Goal: Task Accomplishment & Management: Use online tool/utility

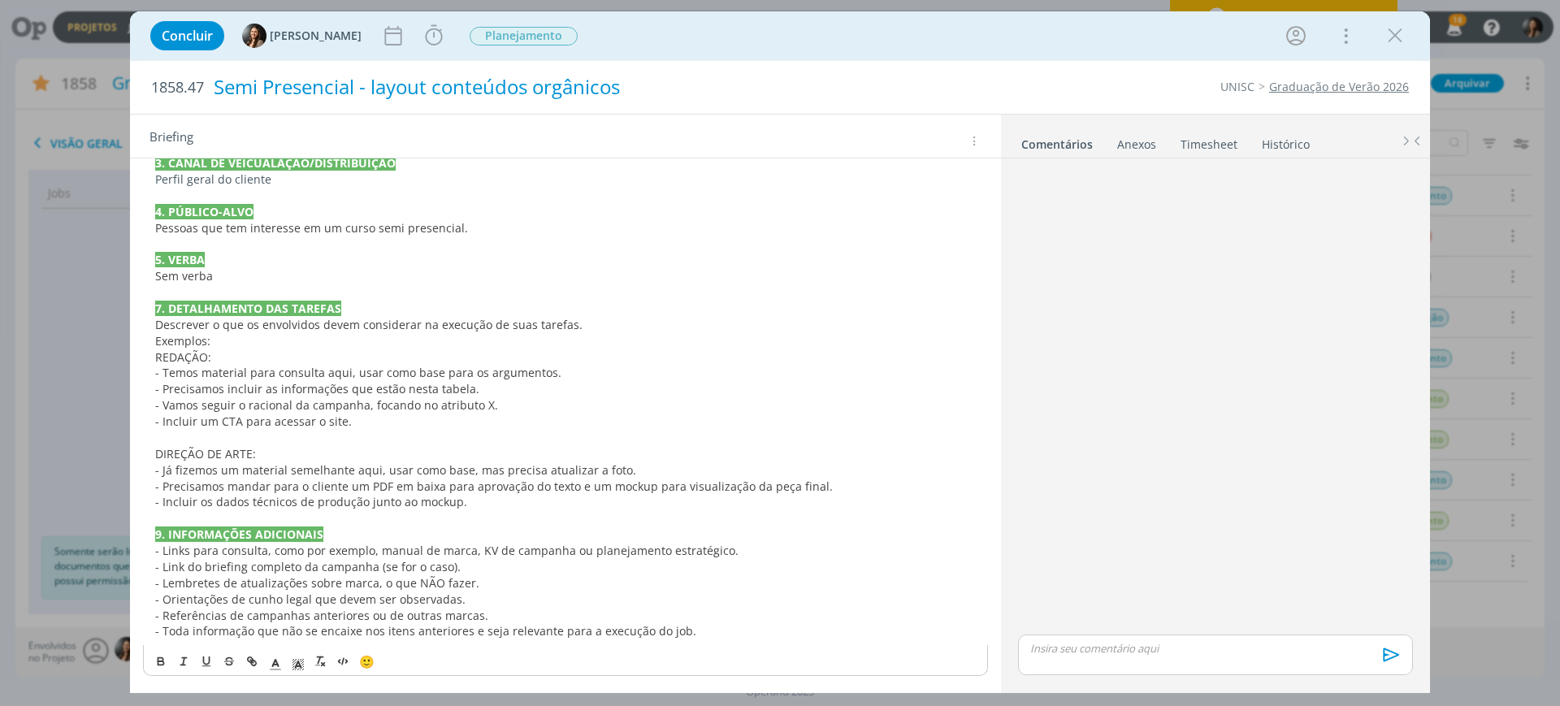
scroll to position [355, 0]
click at [702, 496] on p "- Incluir os dados técnicos de produção junto ao mockup." at bounding box center [565, 500] width 821 height 16
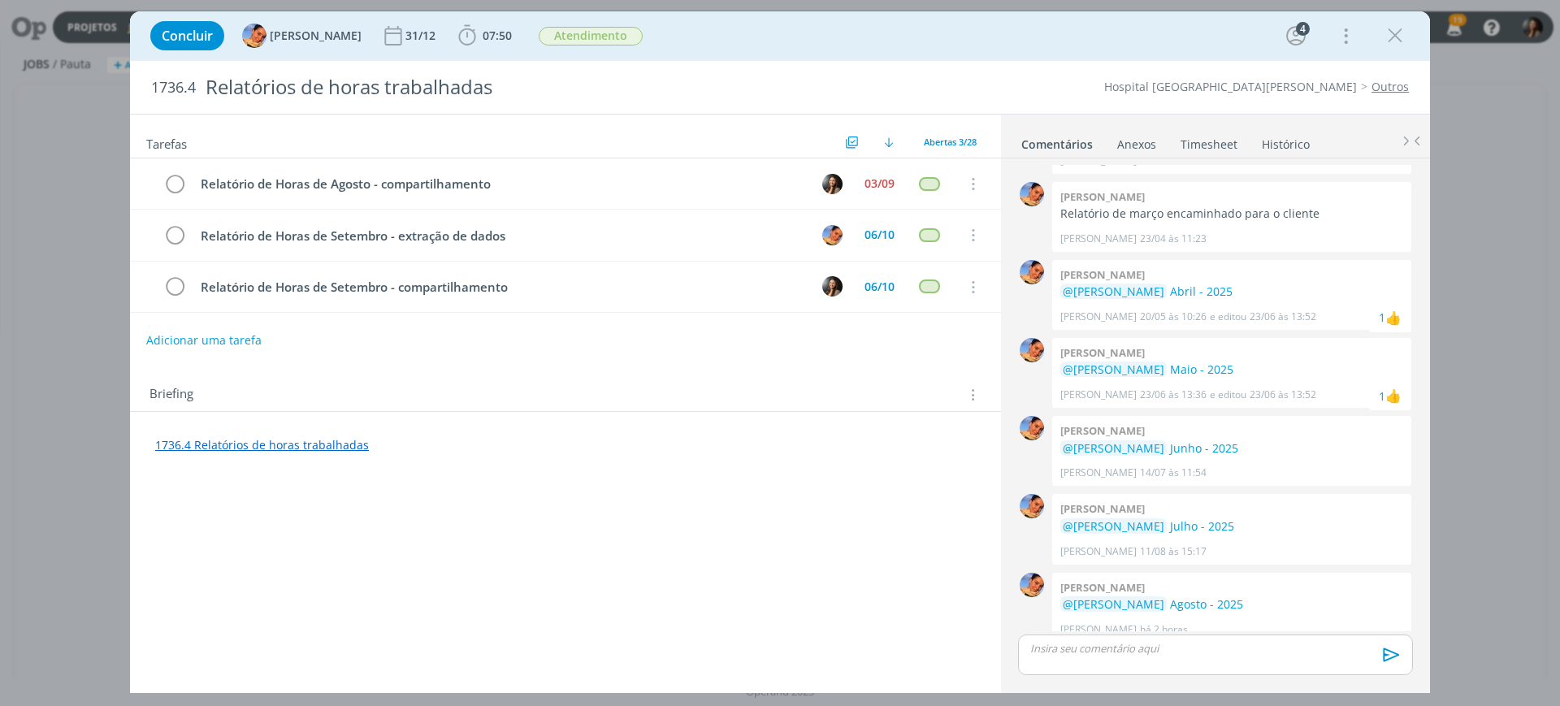
scroll to position [584, 0]
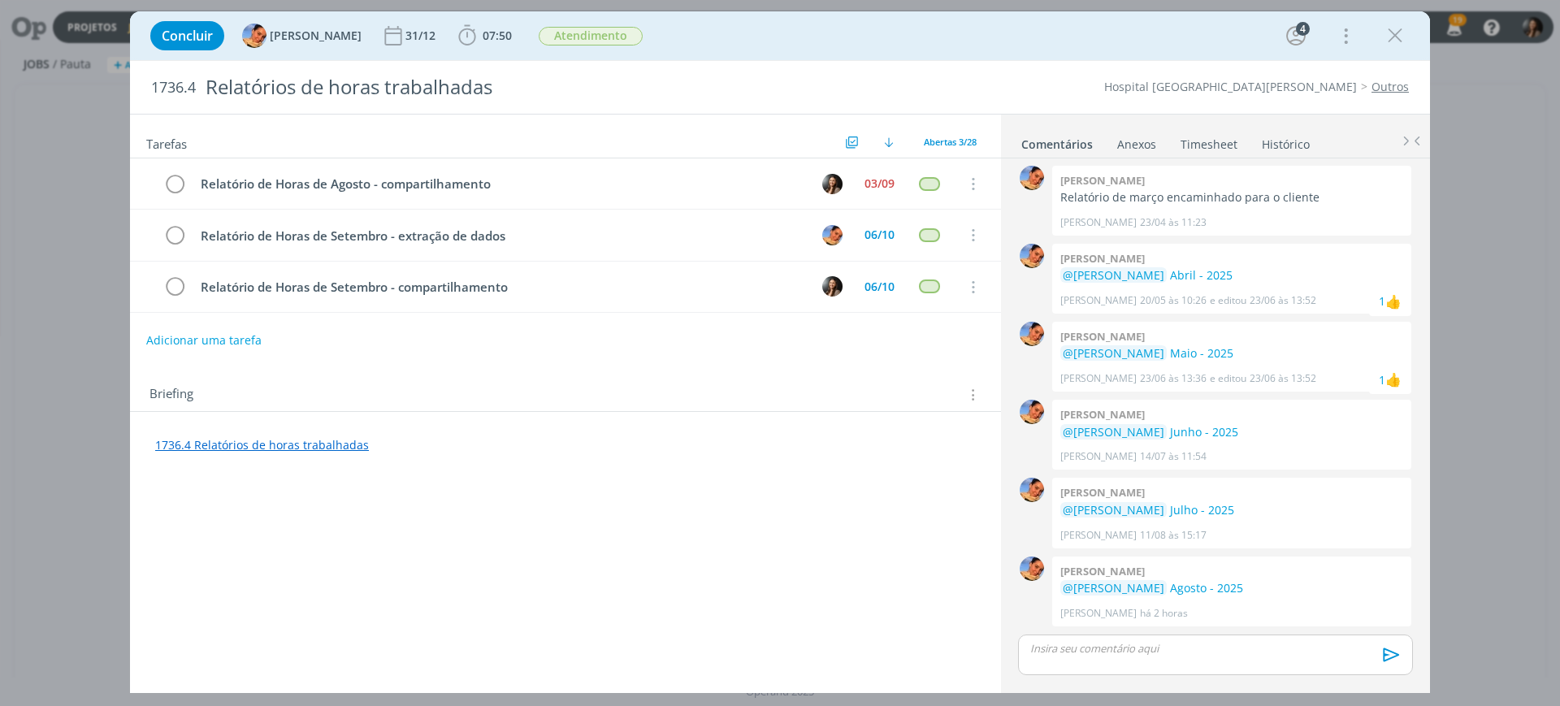
drag, startPoint x: 1403, startPoint y: 39, endPoint x: 0, endPoint y: 91, distance: 1404.4
click at [1403, 39] on icon "dialog" at bounding box center [1395, 36] width 24 height 24
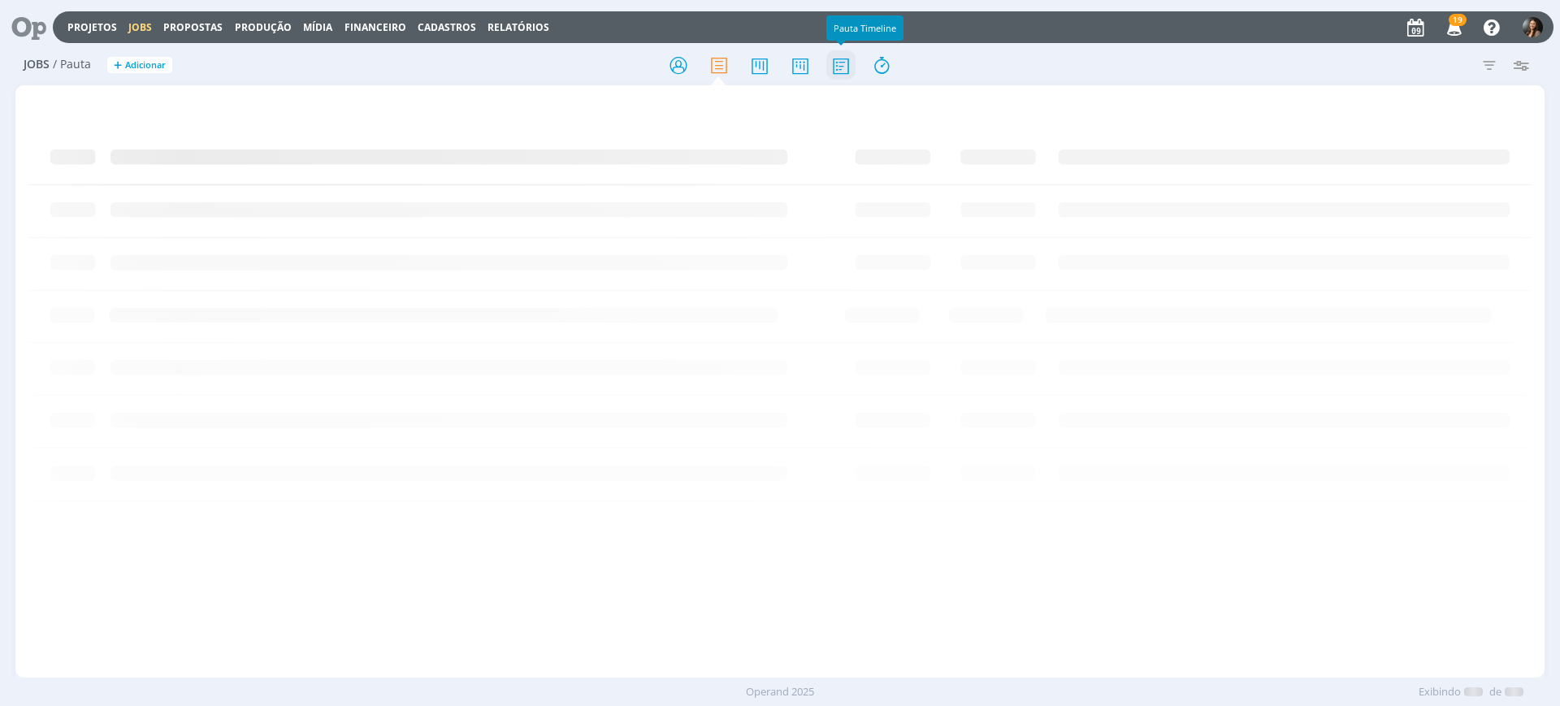
click at [841, 66] on icon at bounding box center [840, 66] width 29 height 32
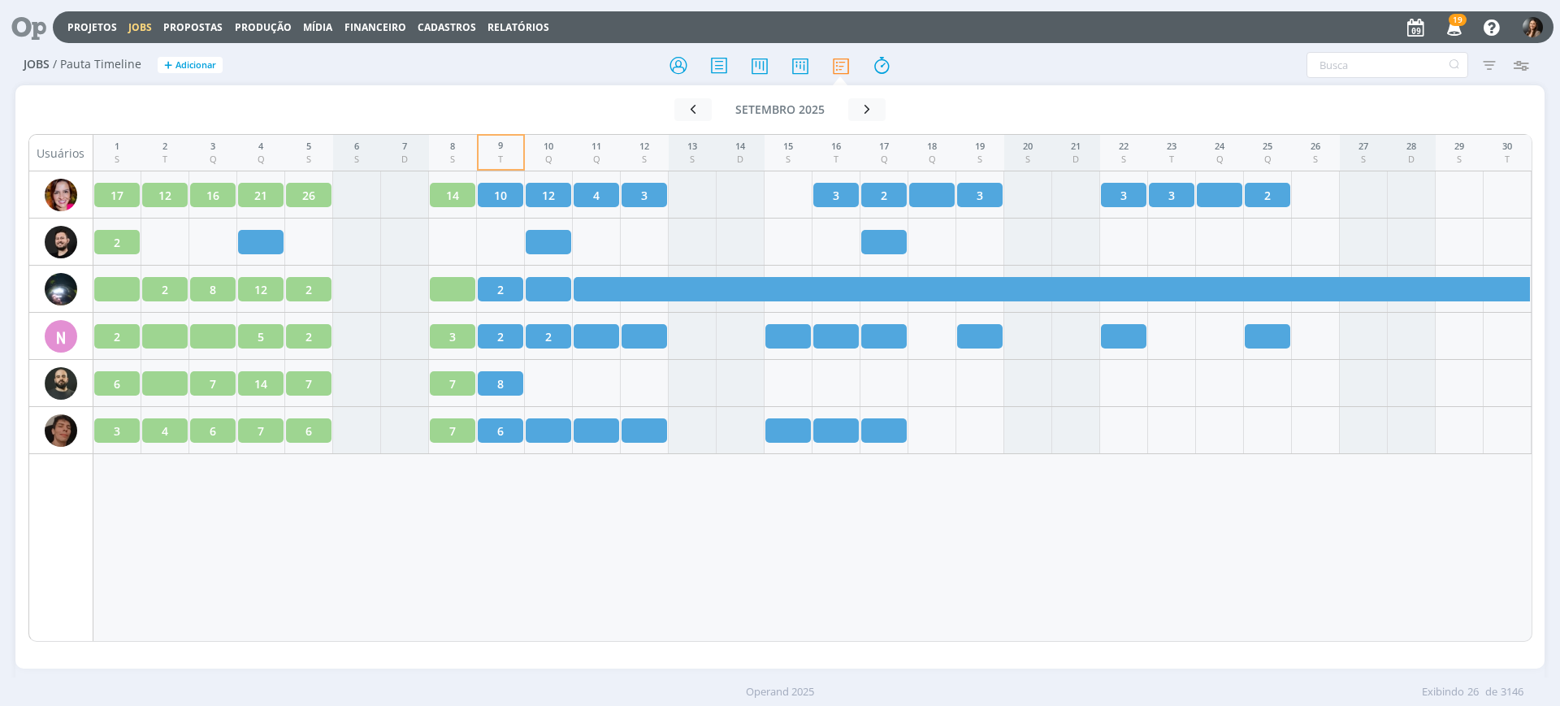
click at [874, 594] on div "1 S 2 T 3 Q 4 Q 5 S 6 S 7 D 8 S 9 T 10 Q 11 Q 12 S 13 S 14 D 15 S 16 T 17 Q 18 …" at bounding box center [812, 388] width 1439 height 508
click at [1523, 65] on icon "button" at bounding box center [1520, 64] width 29 height 29
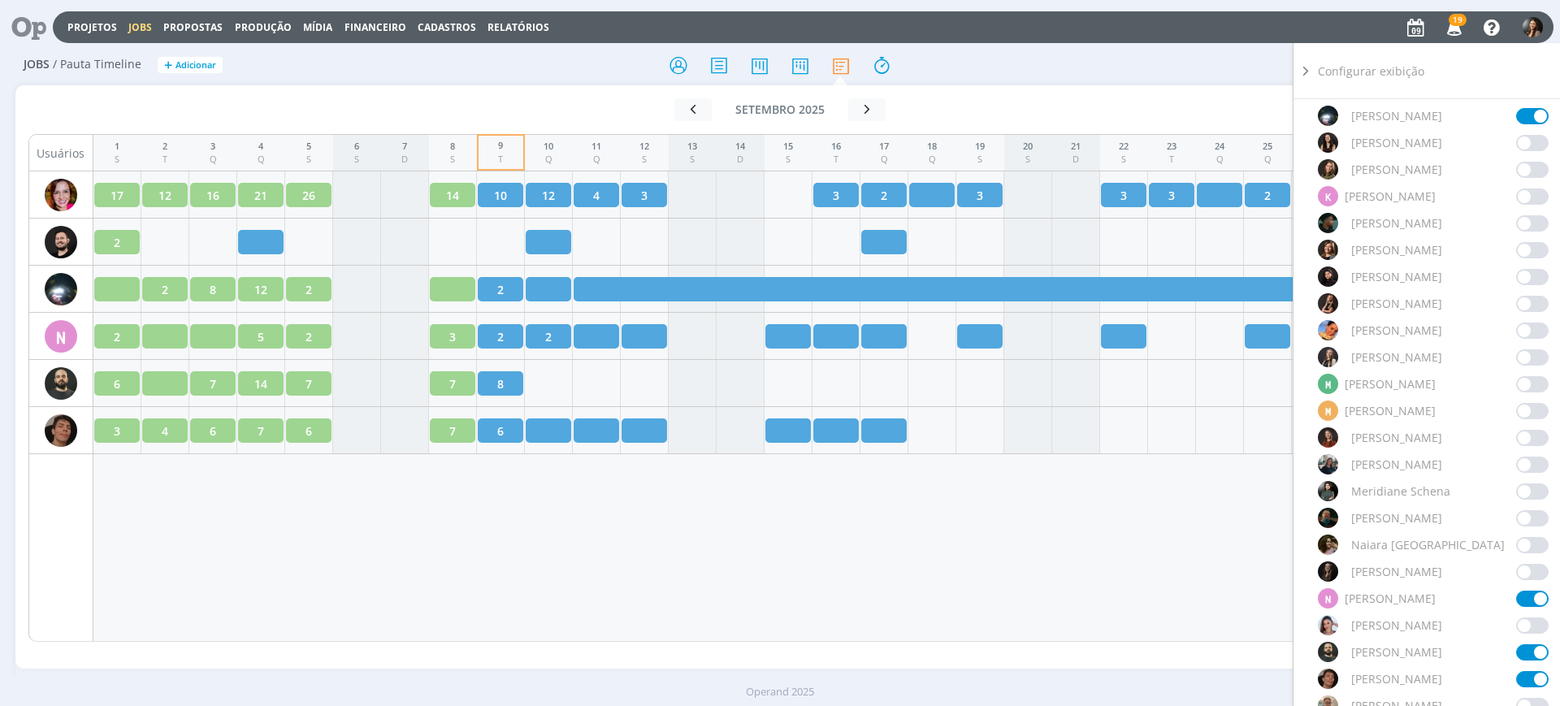
scroll to position [813, 0]
click at [1533, 589] on span at bounding box center [1532, 597] width 33 height 16
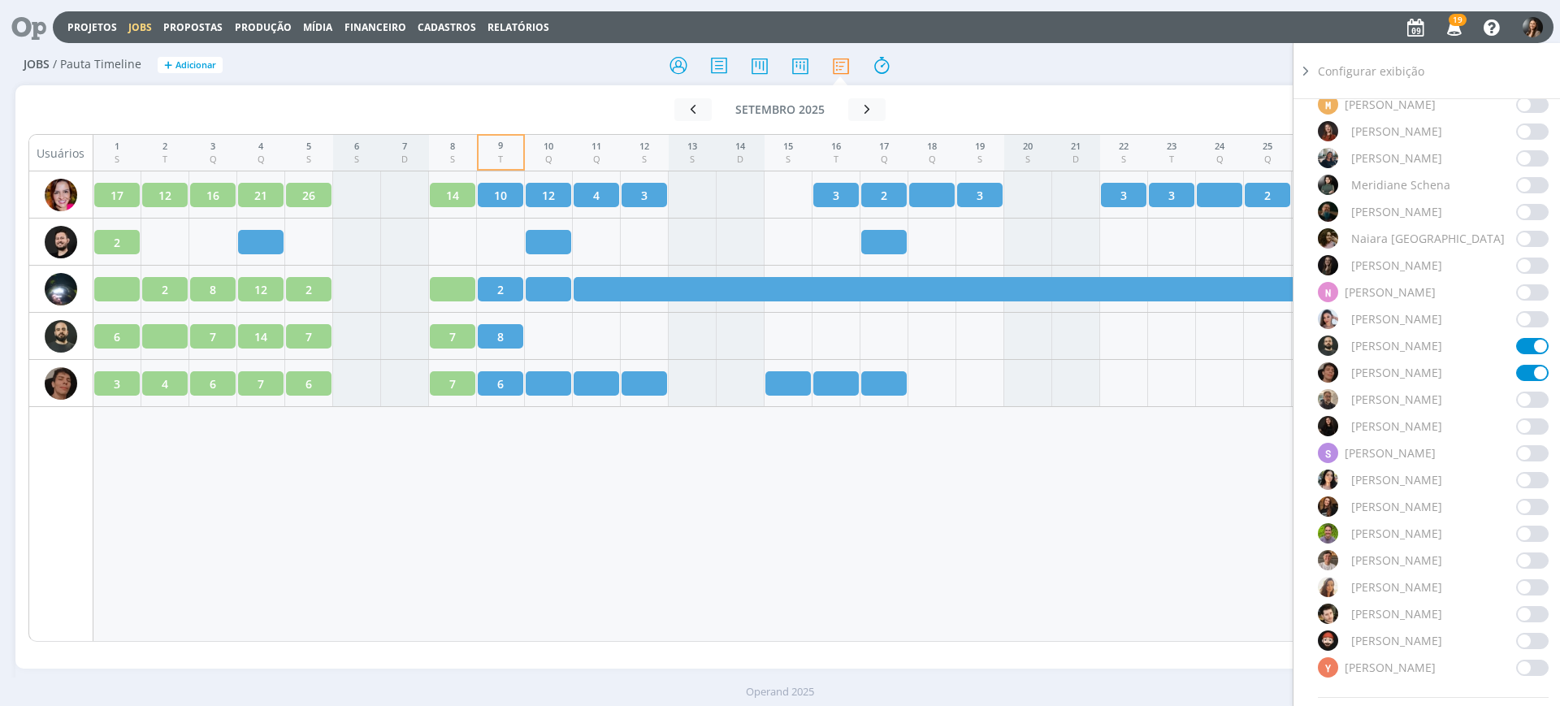
scroll to position [508, 0]
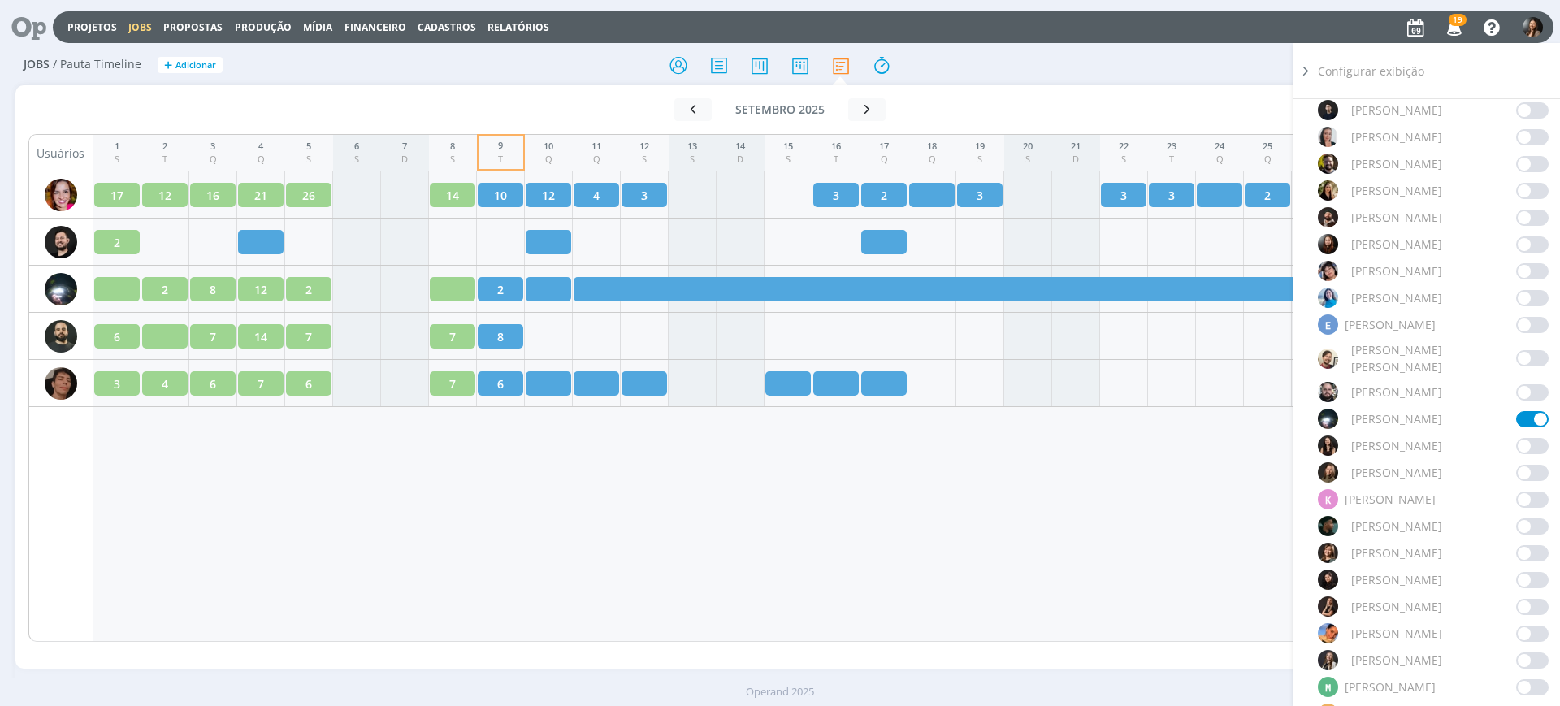
click at [1527, 545] on span at bounding box center [1532, 553] width 33 height 16
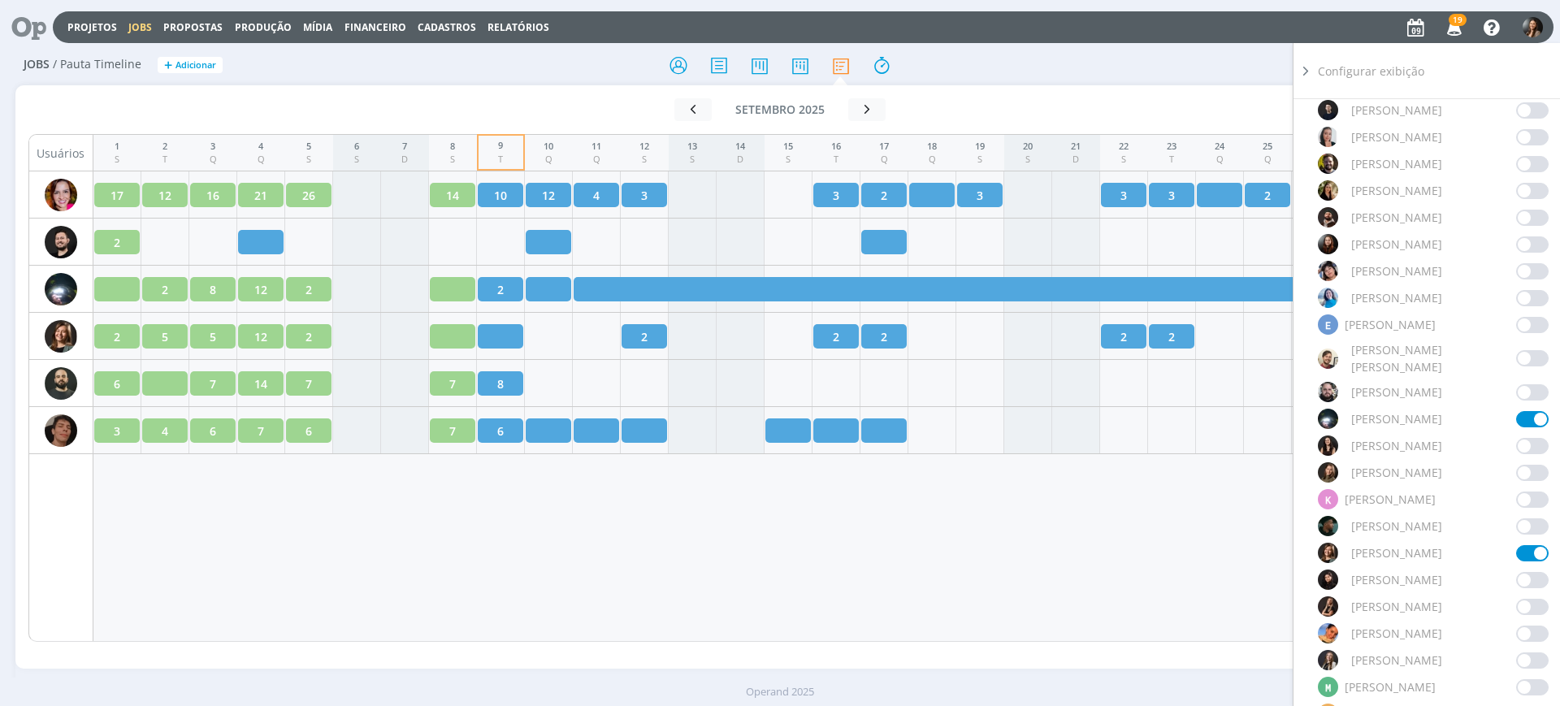
click at [659, 560] on div "1 S 2 T 3 Q 4 Q 5 S 6 S 7 D 8 S 9 T 10 Q 11 Q 12 S 13 S 14 D 15 S 16 T 17 Q 18 …" at bounding box center [812, 388] width 1439 height 508
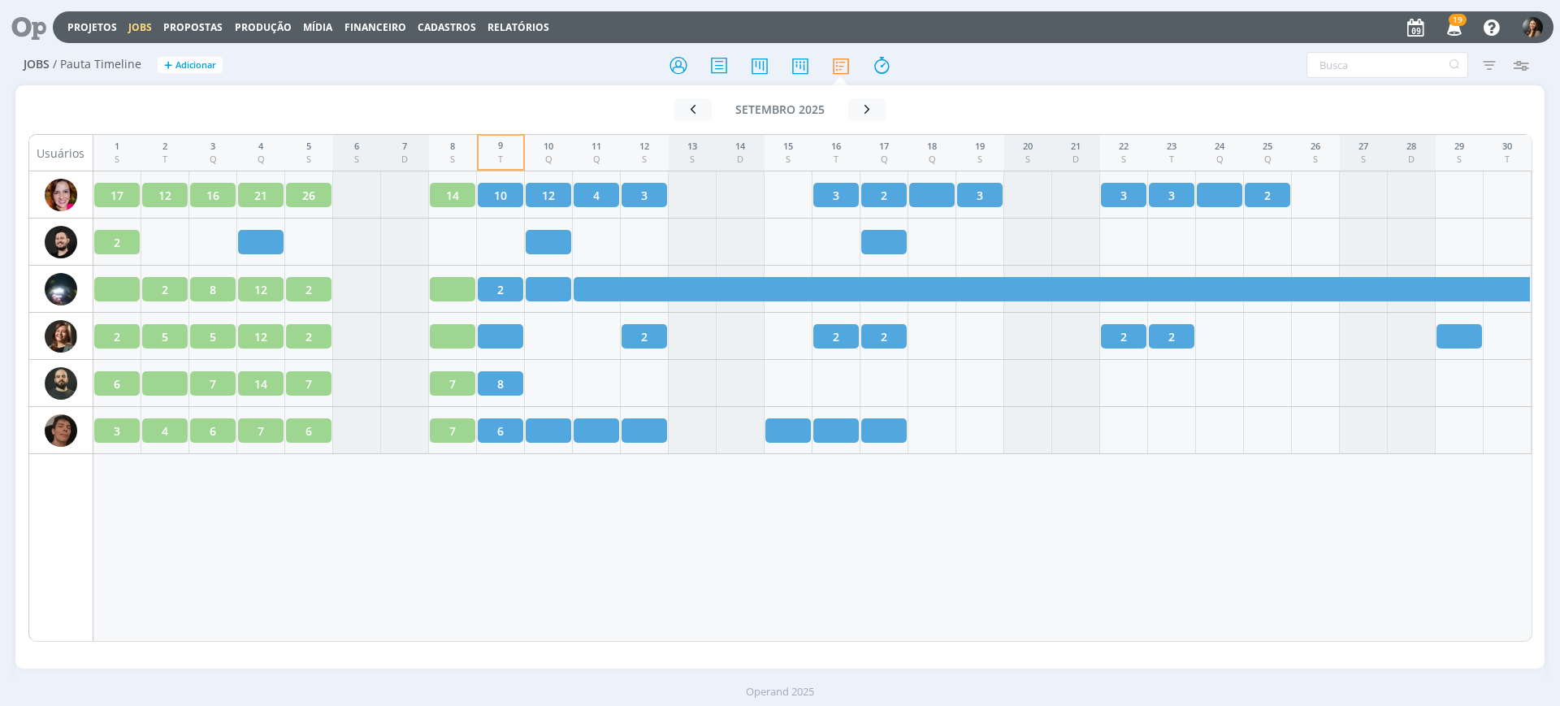
click at [705, 581] on div "1 S 2 T 3 Q 4 Q 5 S 6 S 7 D 8 S 9 T 10 Q 11 Q 12 S 13 S 14 D 15 S 16 T 17 Q 18 …" at bounding box center [812, 388] width 1439 height 508
click at [551, 562] on div "1 S 2 T 3 Q 4 Q 5 S 6 S 7 D 8 S 9 T 10 Q 11 Q 12 S 13 S 14 D 15 S 16 T 17 Q 18 …" at bounding box center [812, 388] width 1439 height 508
click at [934, 558] on div "1 S 2 T 3 Q 4 Q 5 S 6 S 7 D 8 S 9 T 10 Q 11 Q 12 S 13 S 14 D 15 S 16 T 17 Q 18 …" at bounding box center [812, 388] width 1439 height 508
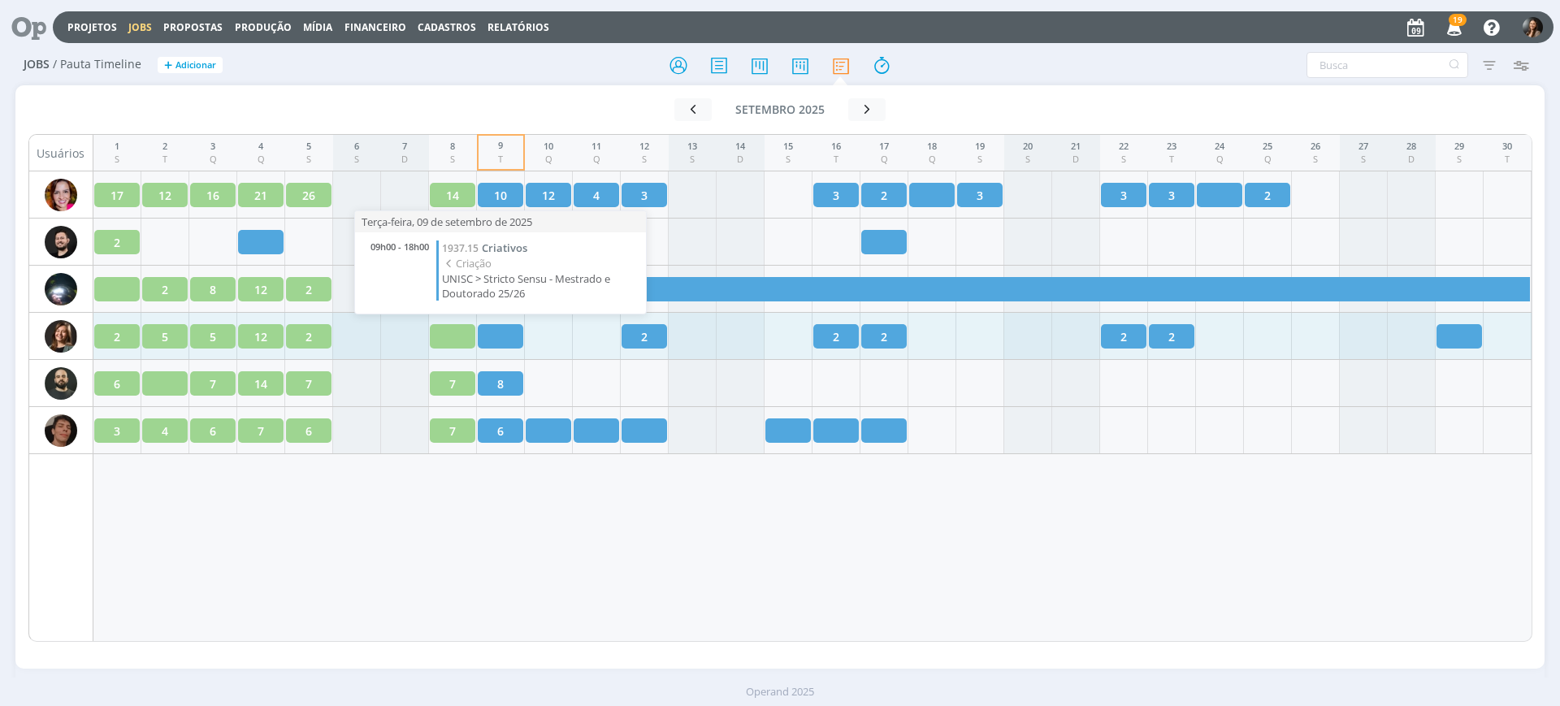
click at [505, 334] on div at bounding box center [501, 336] width 46 height 24
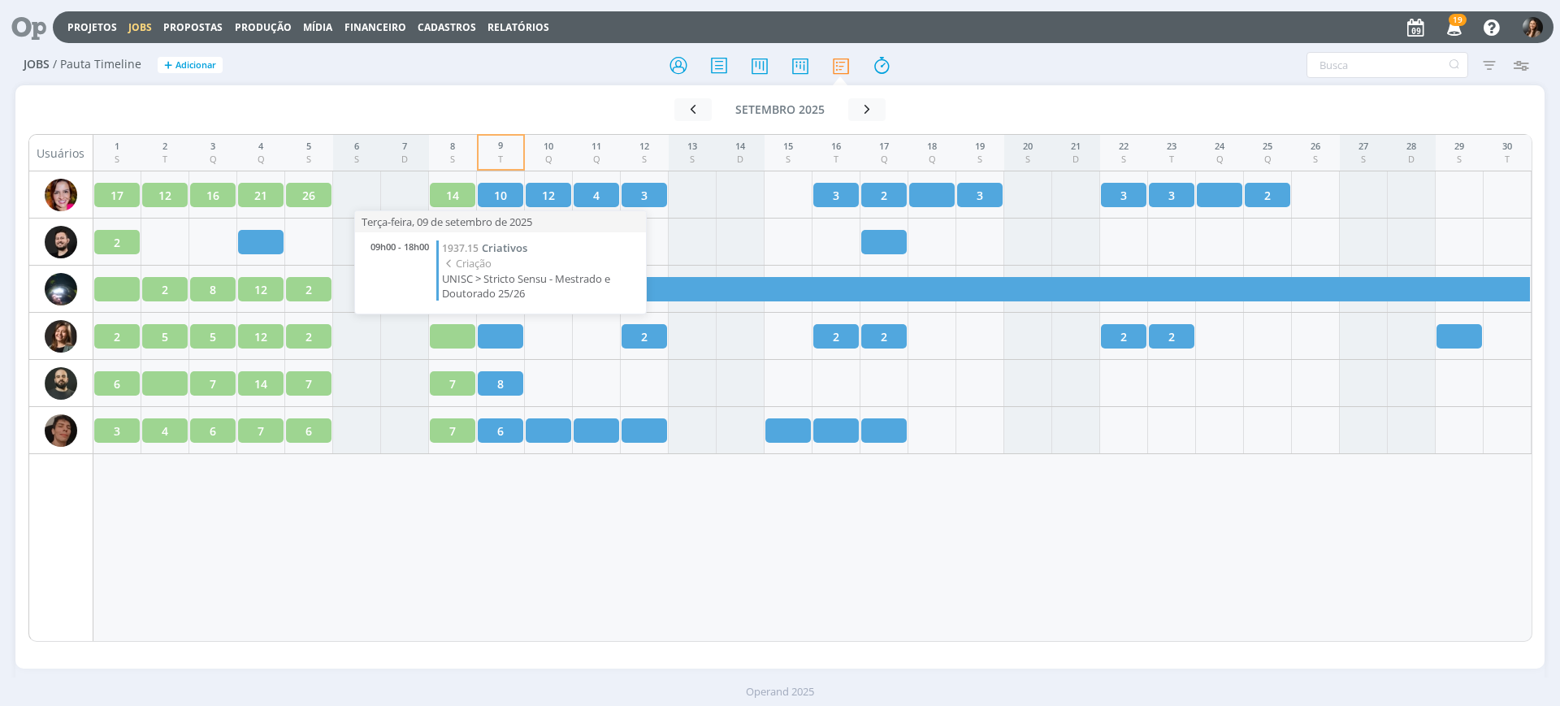
click at [484, 278] on span "UNISC > Stricto Sensu - Mestrado e Doutorado 25/26" at bounding box center [540, 285] width 196 height 29
click at [472, 249] on span "1937.15" at bounding box center [460, 248] width 37 height 14
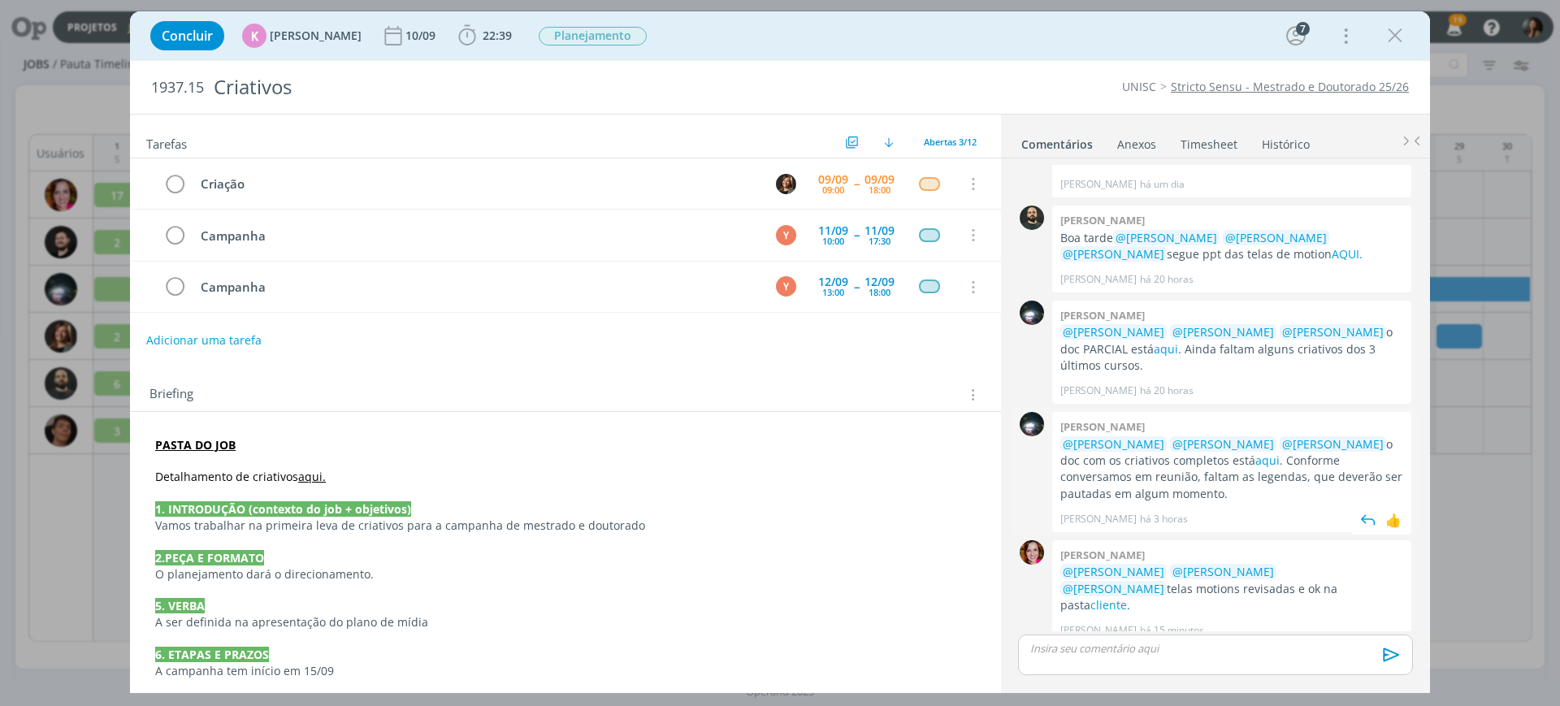
scroll to position [152, 0]
click at [1127, 598] on link "cliente" at bounding box center [1109, 605] width 37 height 15
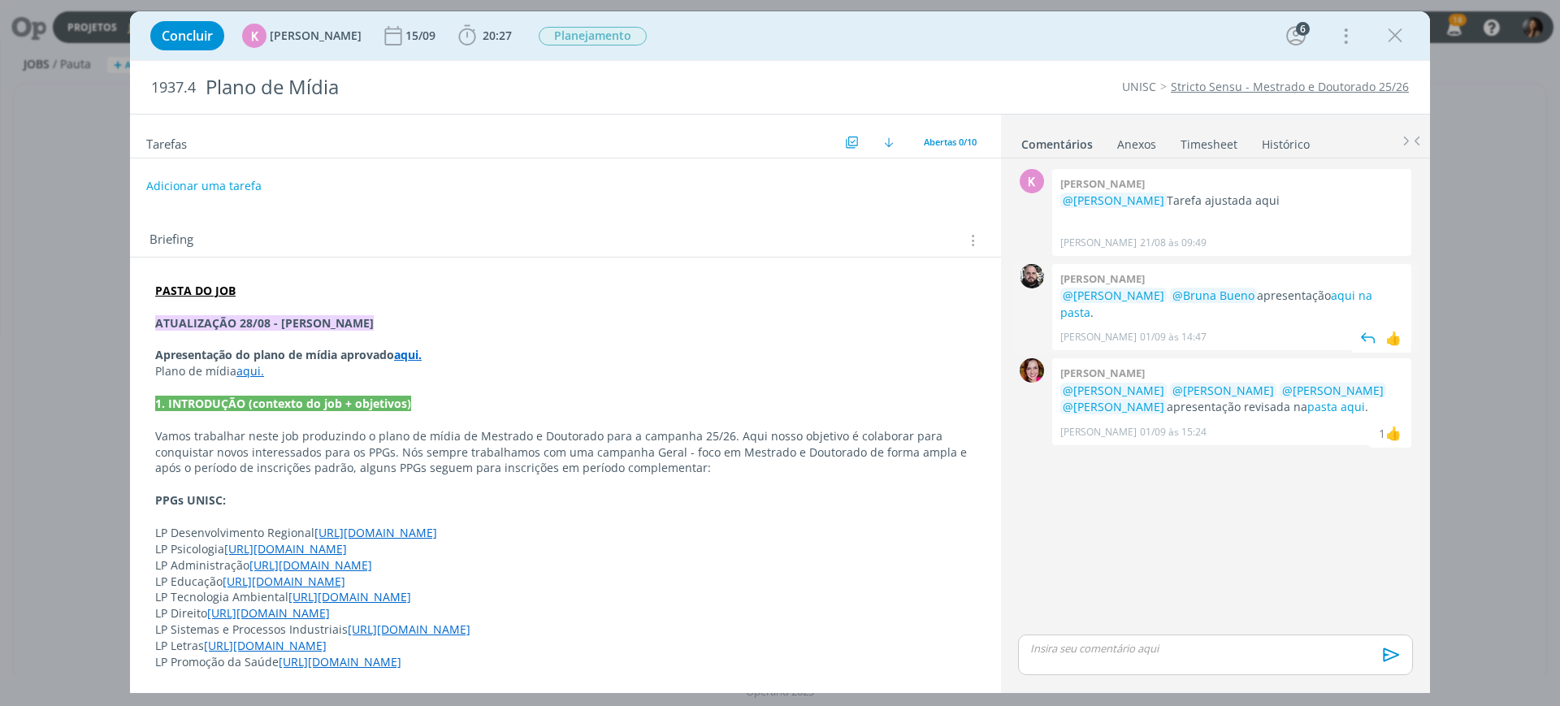
click at [1357, 286] on div "Giovani souza @Karoline Arend @Bruna Bueno apresentação aqui na pasta . Giovani…" at bounding box center [1231, 307] width 359 height 87
click at [1356, 289] on link "aqui na pasta" at bounding box center [1217, 304] width 312 height 32
click at [408, 355] on strong "aqui." at bounding box center [408, 354] width 28 height 15
click at [424, 386] on link "[URL][DOMAIN_NAME]" at bounding box center [362, 385] width 123 height 21
click at [1137, 488] on div "K 0 [PERSON_NAME] @[PERSON_NAME] ajustada aqui [PERSON_NAME] [DATE] 09:49 👍 0 […" at bounding box center [1216, 398] width 408 height 466
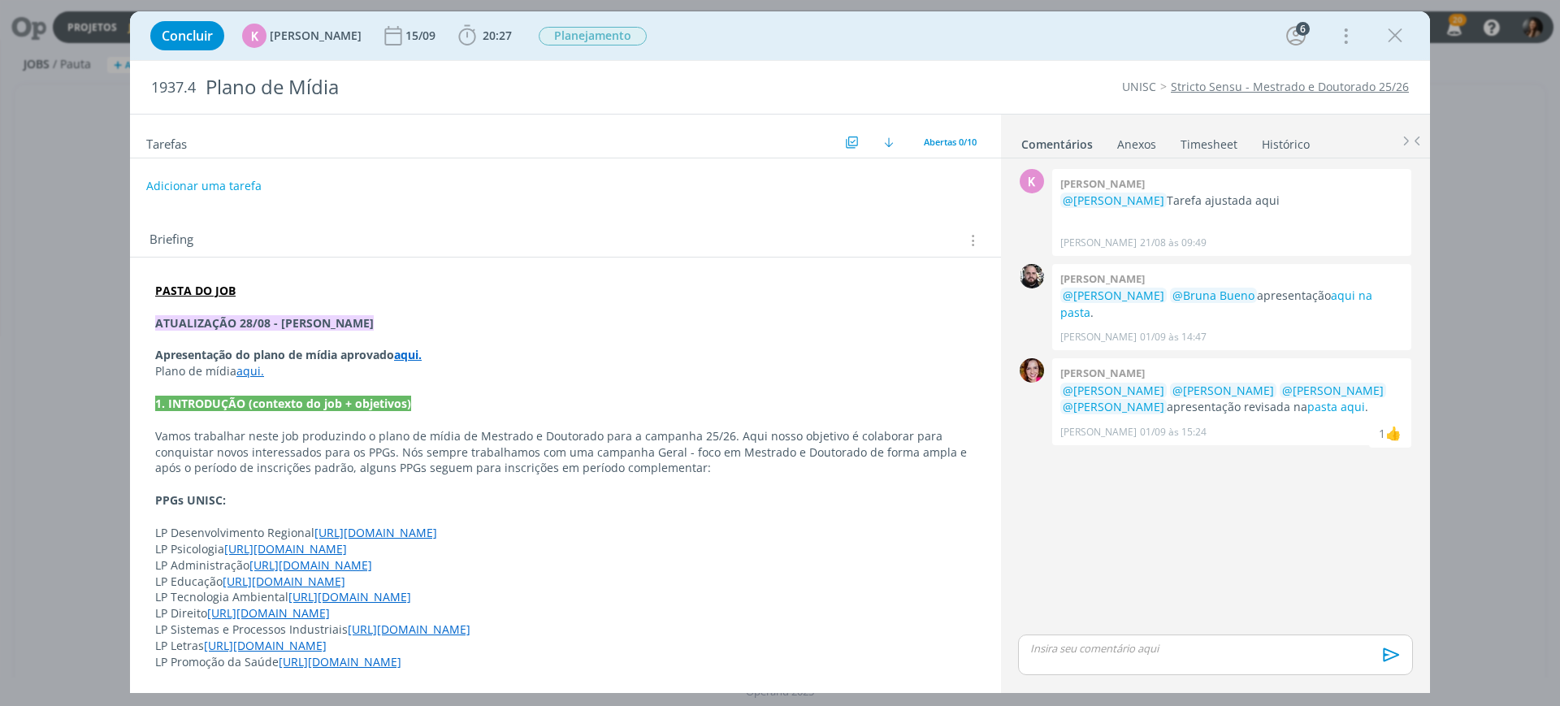
click at [573, 473] on p "Vamos trabalhar neste job produzindo o plano de mídia de Mestrado e Doutorado p…" at bounding box center [565, 452] width 821 height 49
click at [1392, 31] on icon "dialog" at bounding box center [1395, 36] width 24 height 24
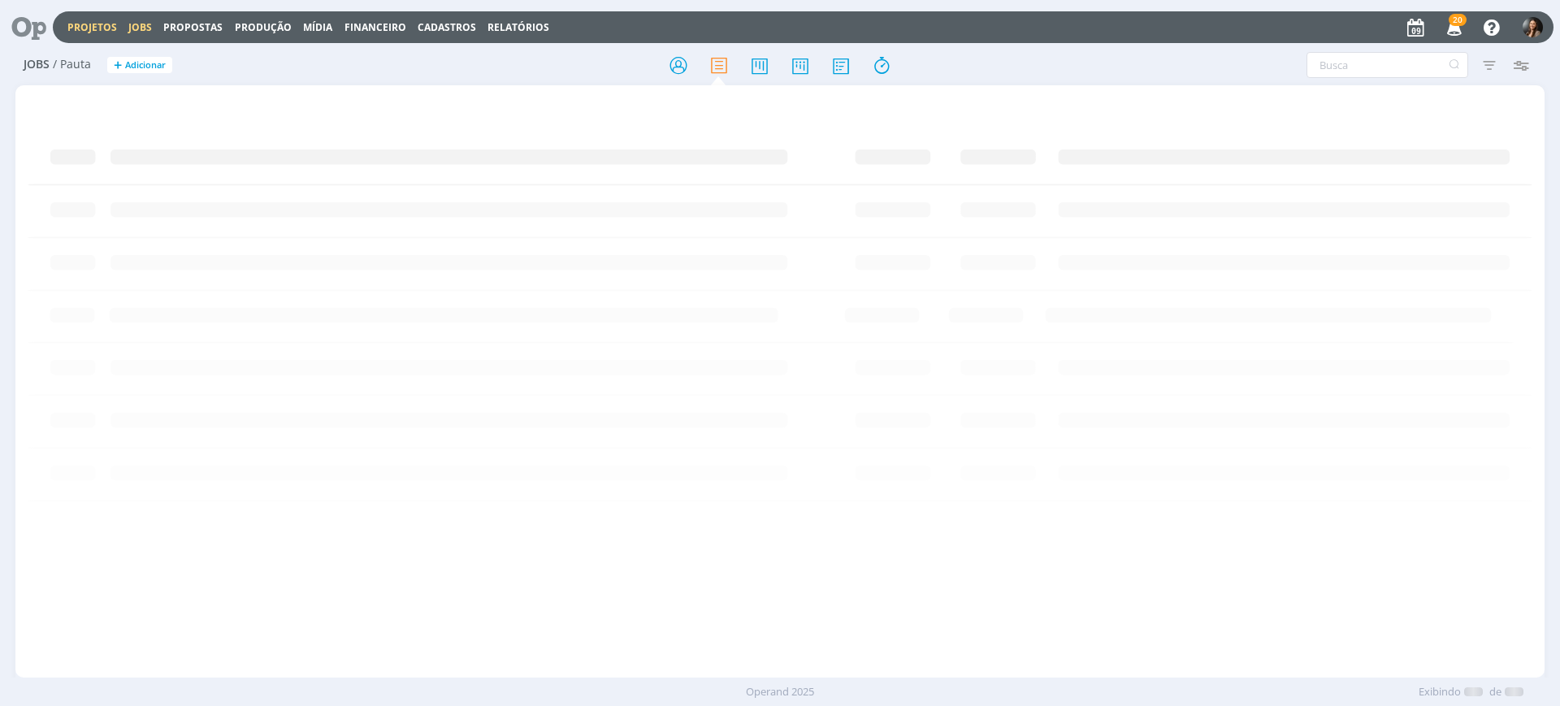
click at [83, 20] on link "Projetos" at bounding box center [92, 27] width 50 height 14
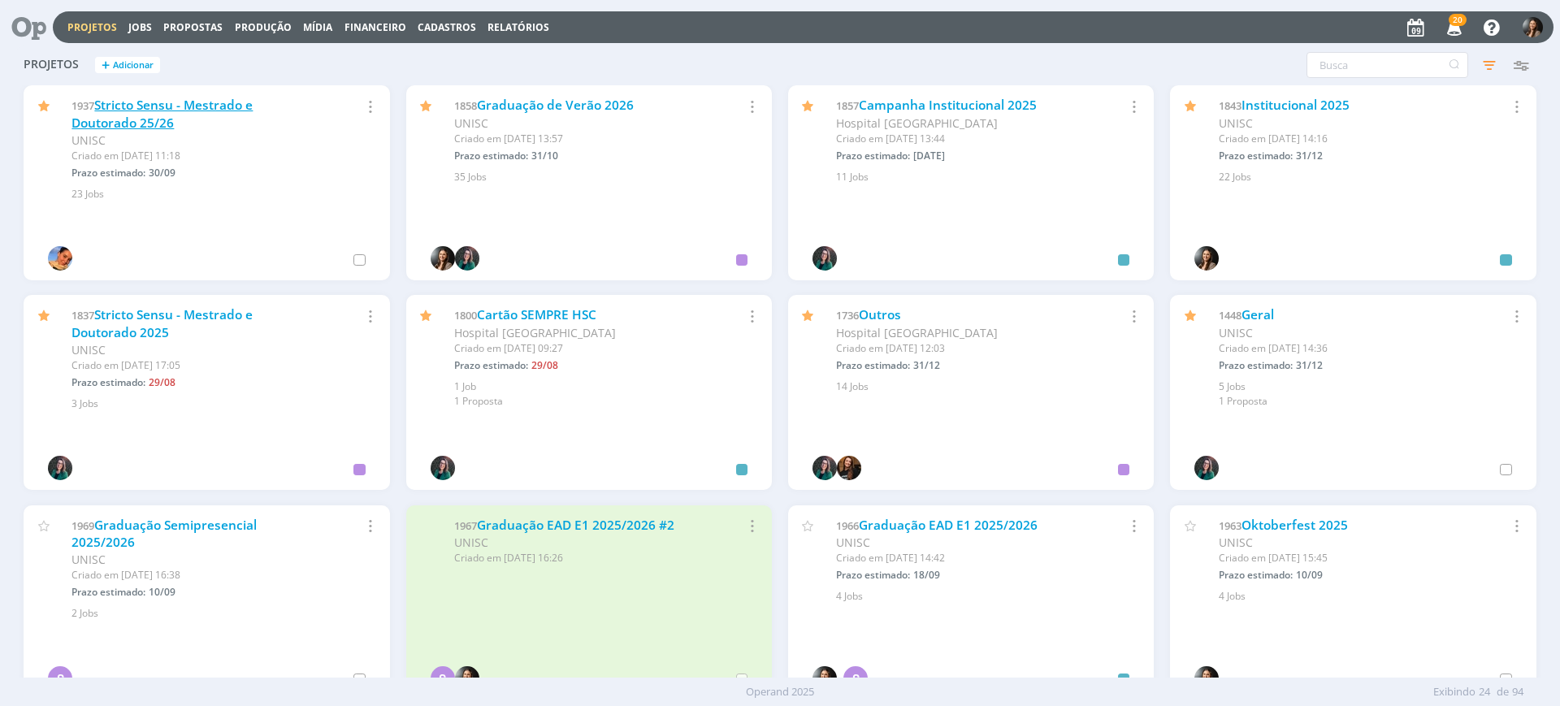
click at [176, 104] on link "Stricto Sensu - Mestrado e Doutorado 25/26" at bounding box center [162, 114] width 181 height 35
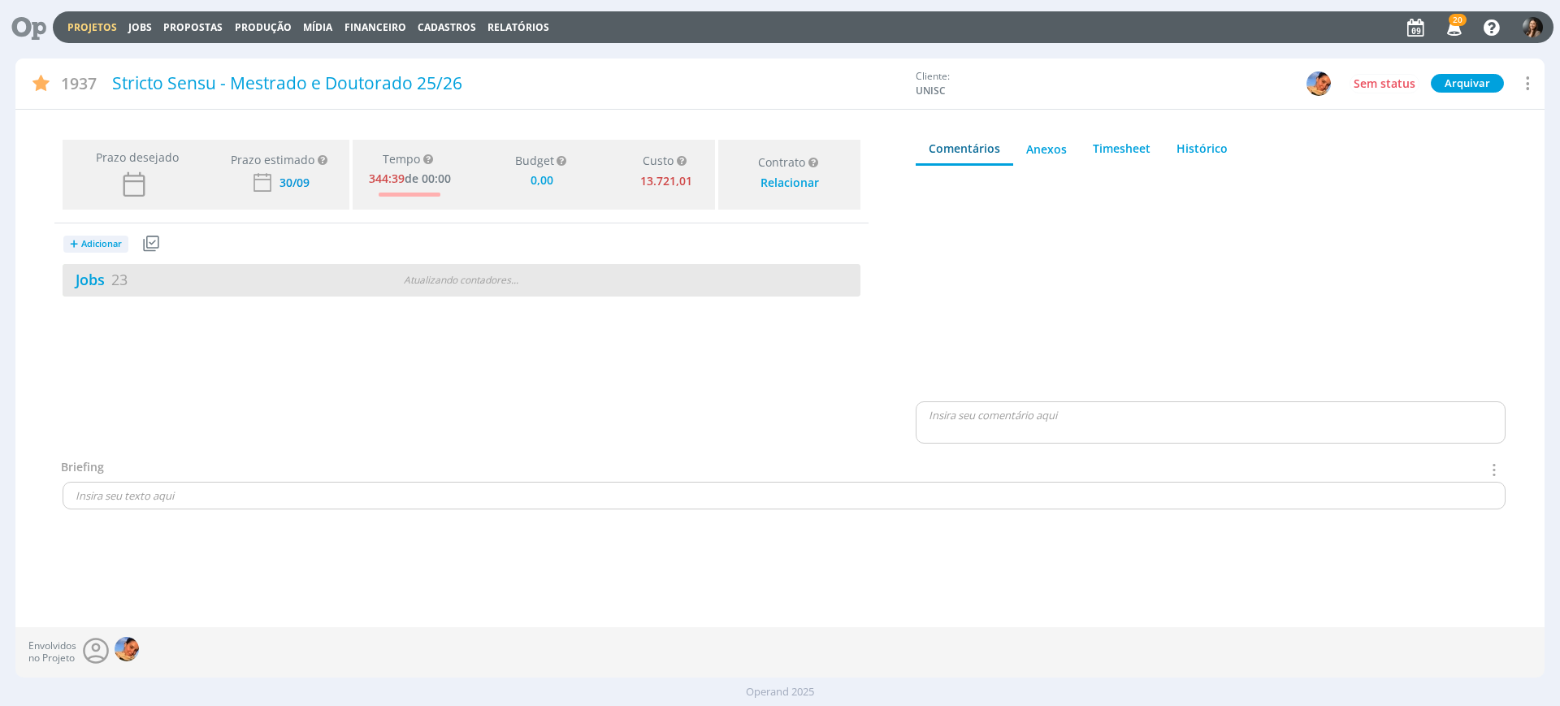
click at [330, 295] on div "Jobs 23 Atualizando contadores . . ." at bounding box center [462, 280] width 798 height 33
type input "0,00"
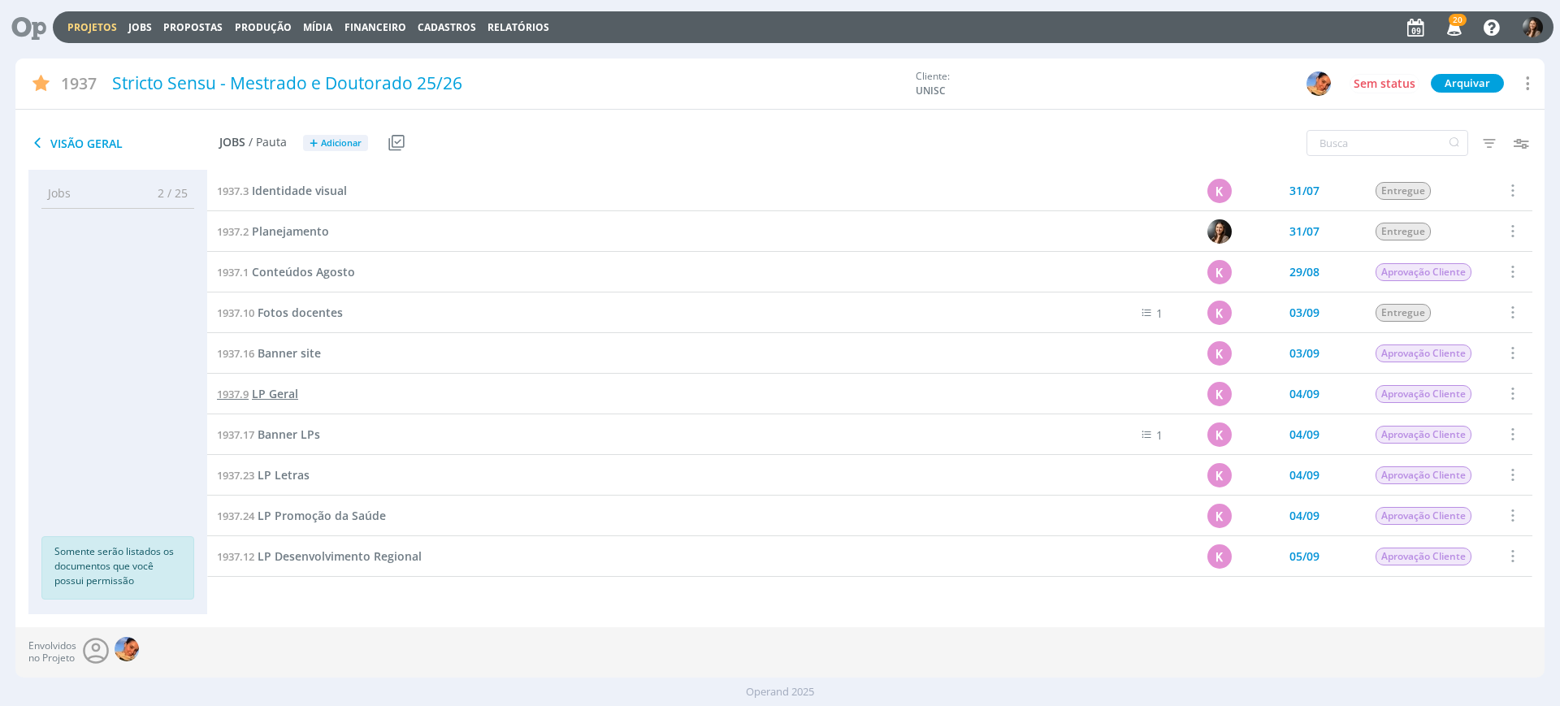
click at [278, 388] on span "LP Geral" at bounding box center [275, 393] width 46 height 15
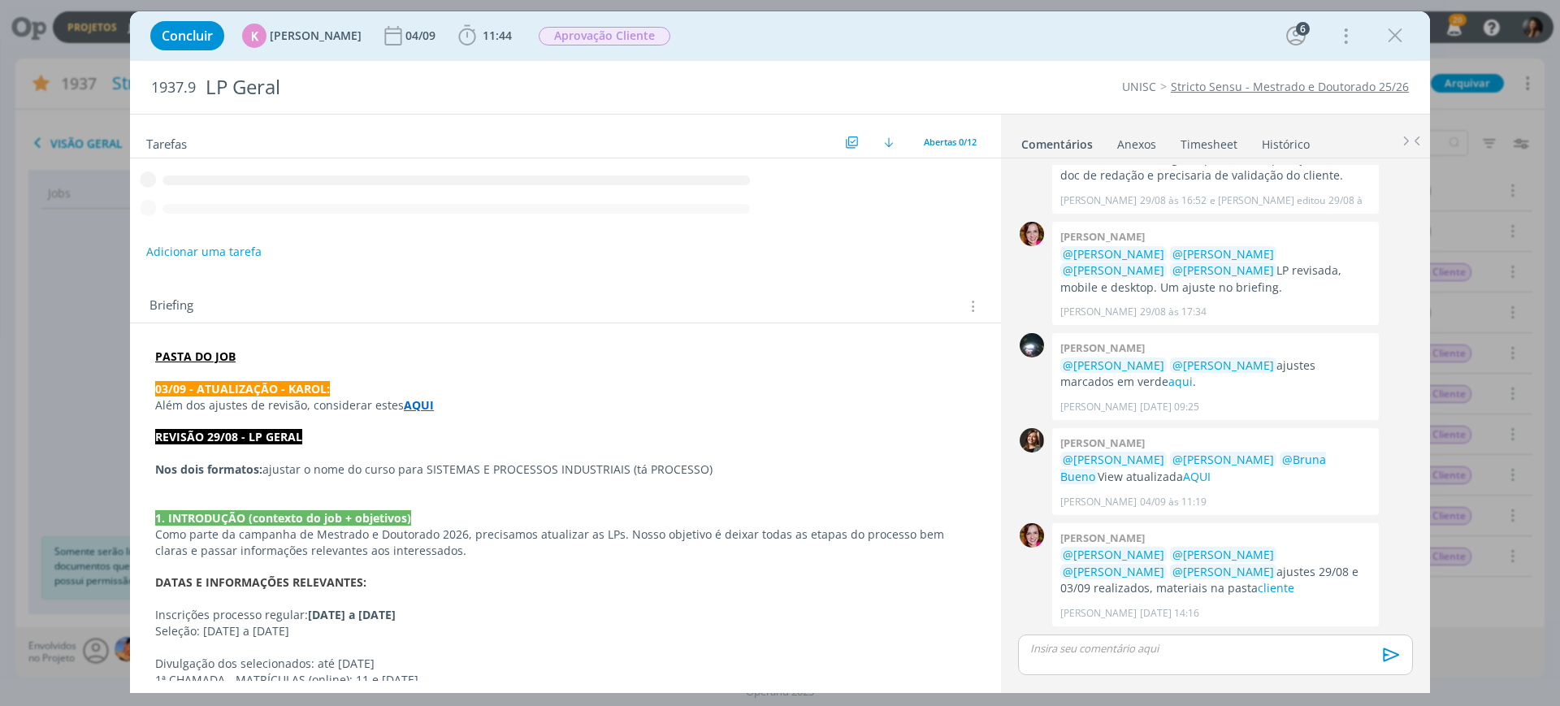
scroll to position [102, 0]
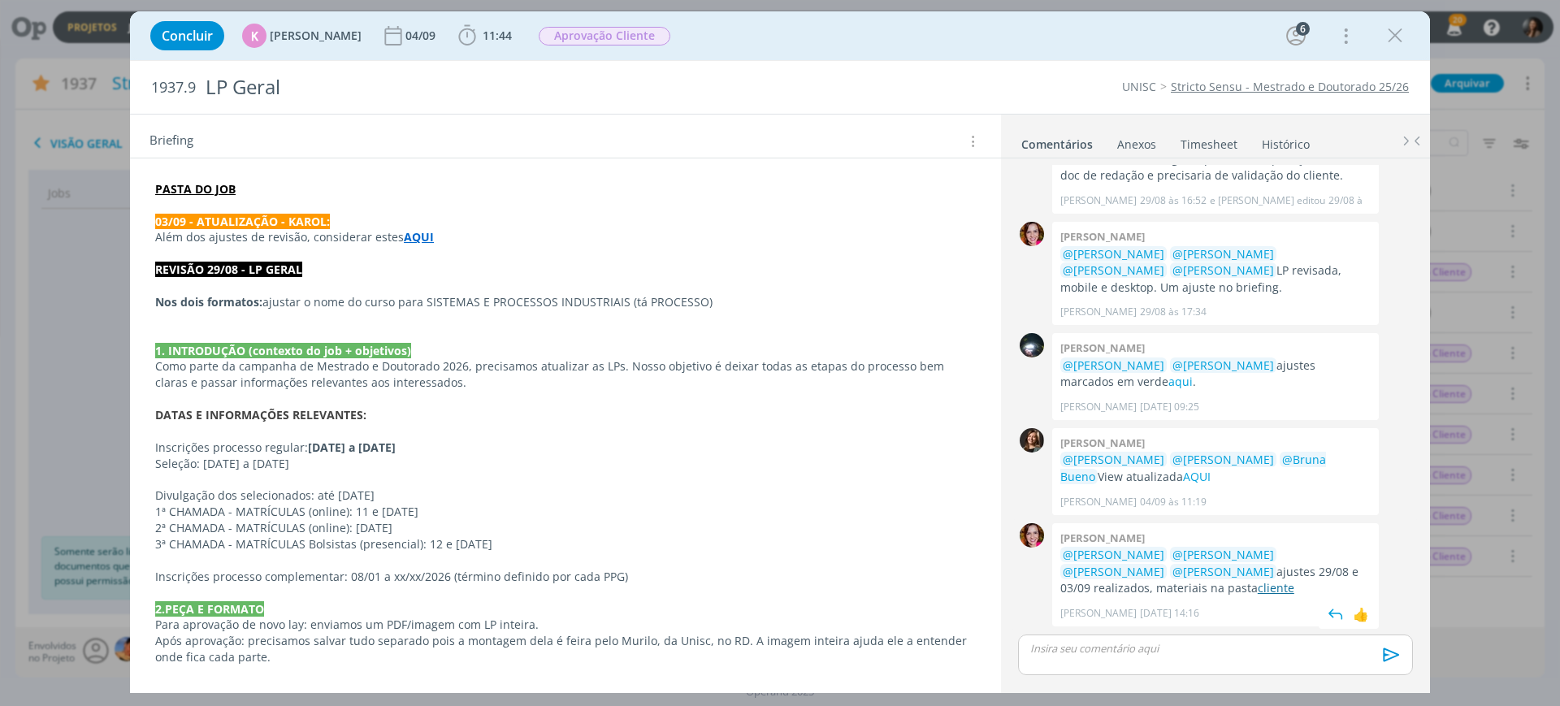
click at [1258, 583] on link "cliente" at bounding box center [1276, 587] width 37 height 15
drag, startPoint x: 661, startPoint y: 510, endPoint x: 498, endPoint y: 25, distance: 511.7
click at [653, 506] on p "1ª CHAMADA - MATRÍCULAS (online): 11 e [DATE]" at bounding box center [565, 512] width 821 height 16
click at [368, 483] on p "dialog" at bounding box center [565, 480] width 821 height 16
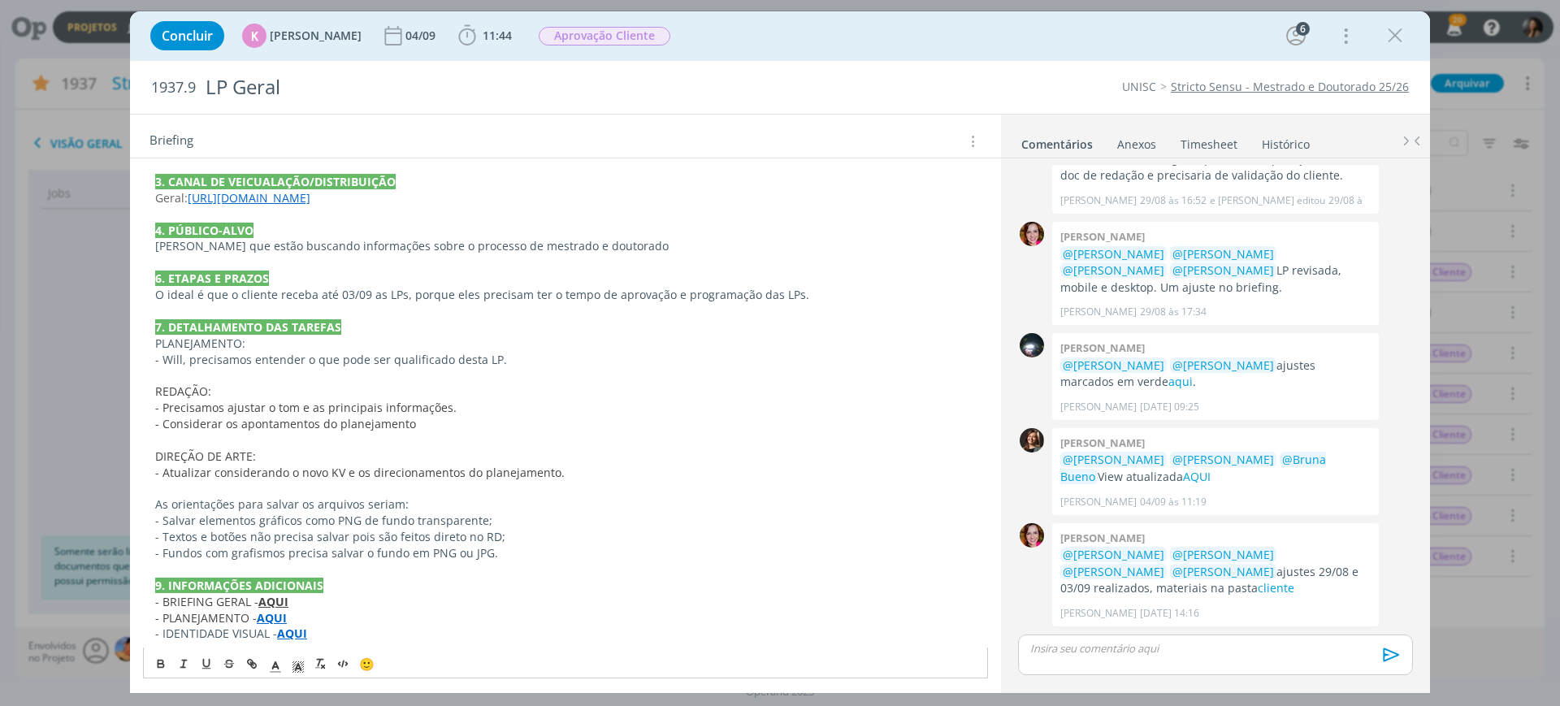
scroll to position [614, 0]
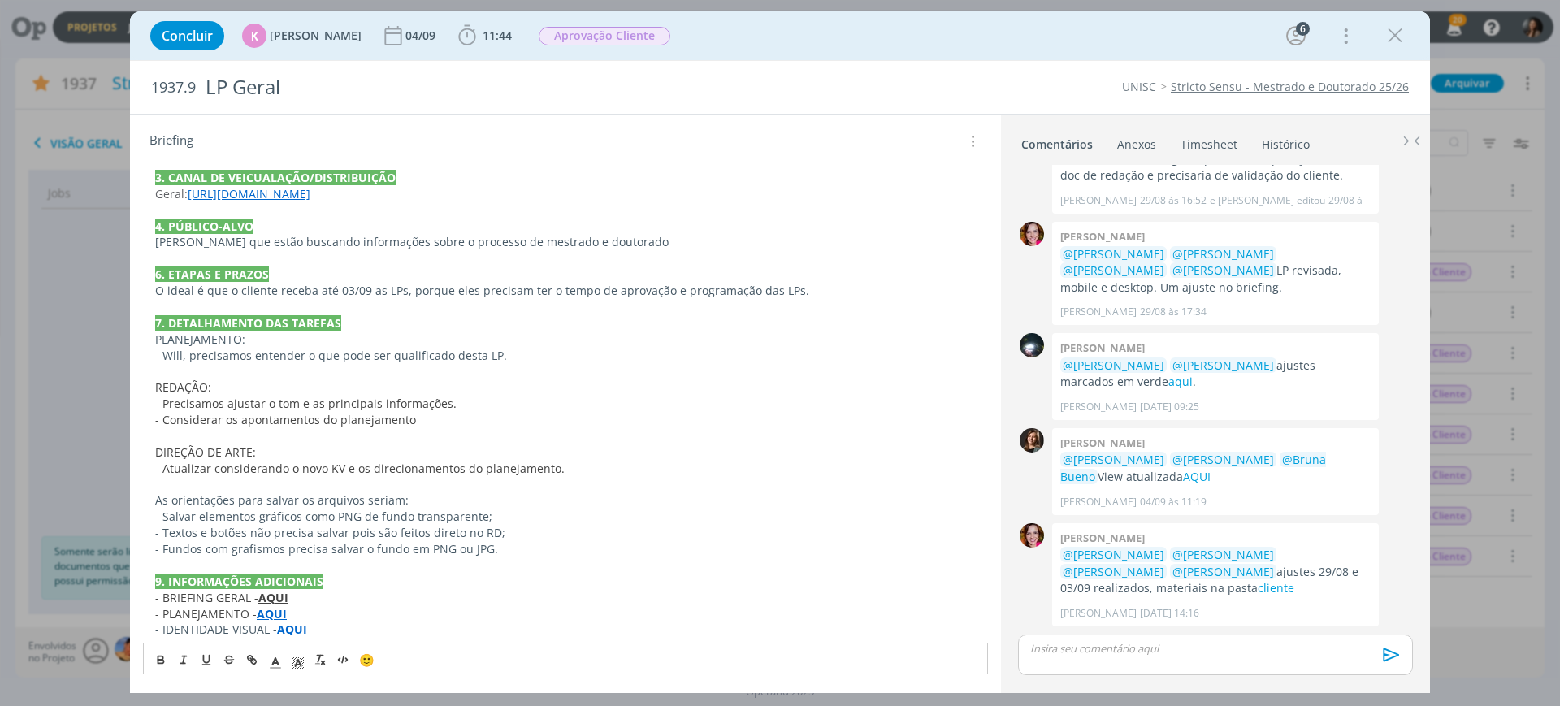
click at [271, 600] on strong "AQUI" at bounding box center [273, 597] width 30 height 15
click at [362, 285] on p "O ideal é que o cliente receba até 03/09 as LPs, porque eles precisam ter o tem…" at bounding box center [565, 291] width 821 height 16
drag, startPoint x: 330, startPoint y: 193, endPoint x: 189, endPoint y: 194, distance: 140.6
click at [189, 194] on p "Geral: [URL][DOMAIN_NAME]" at bounding box center [565, 194] width 821 height 16
click at [211, 195] on link "[URL][DOMAIN_NAME]" at bounding box center [249, 193] width 123 height 15
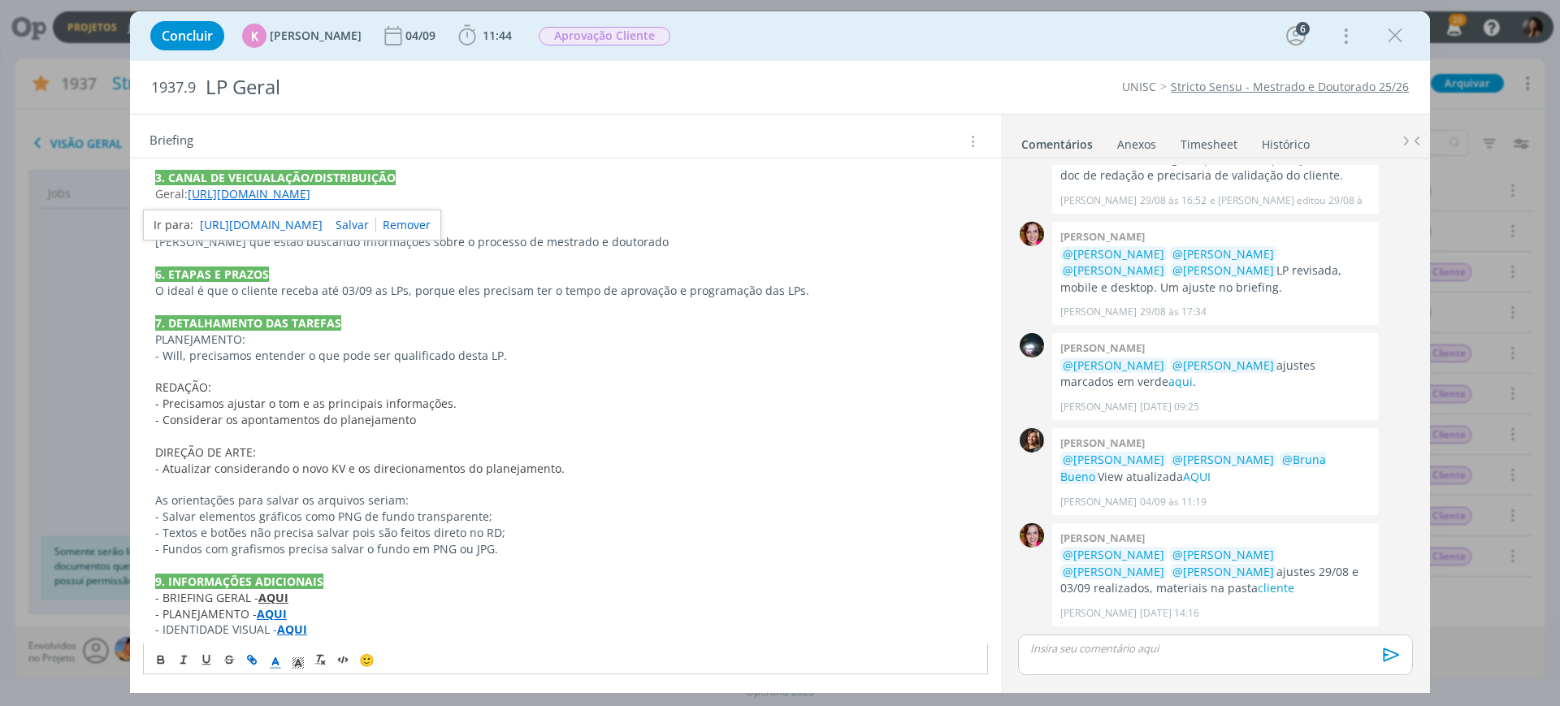
click at [258, 222] on link "[URL][DOMAIN_NAME]" at bounding box center [261, 225] width 123 height 21
click at [623, 511] on p "- Salvar elementos gráficos como PNG de fundo transparente;" at bounding box center [565, 517] width 821 height 16
click at [1389, 44] on icon "dialog" at bounding box center [1395, 36] width 24 height 24
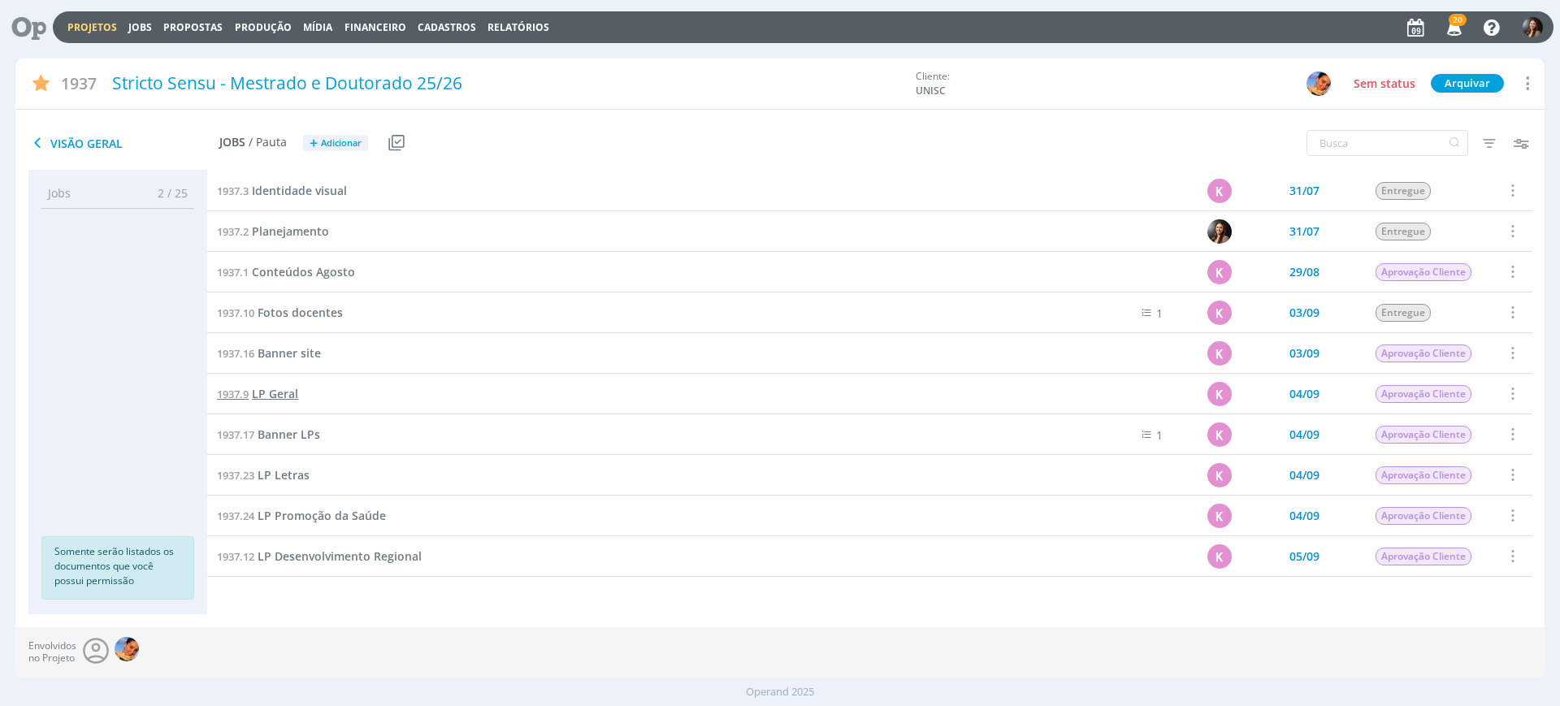
click at [286, 399] on span "LP Geral" at bounding box center [275, 393] width 46 height 15
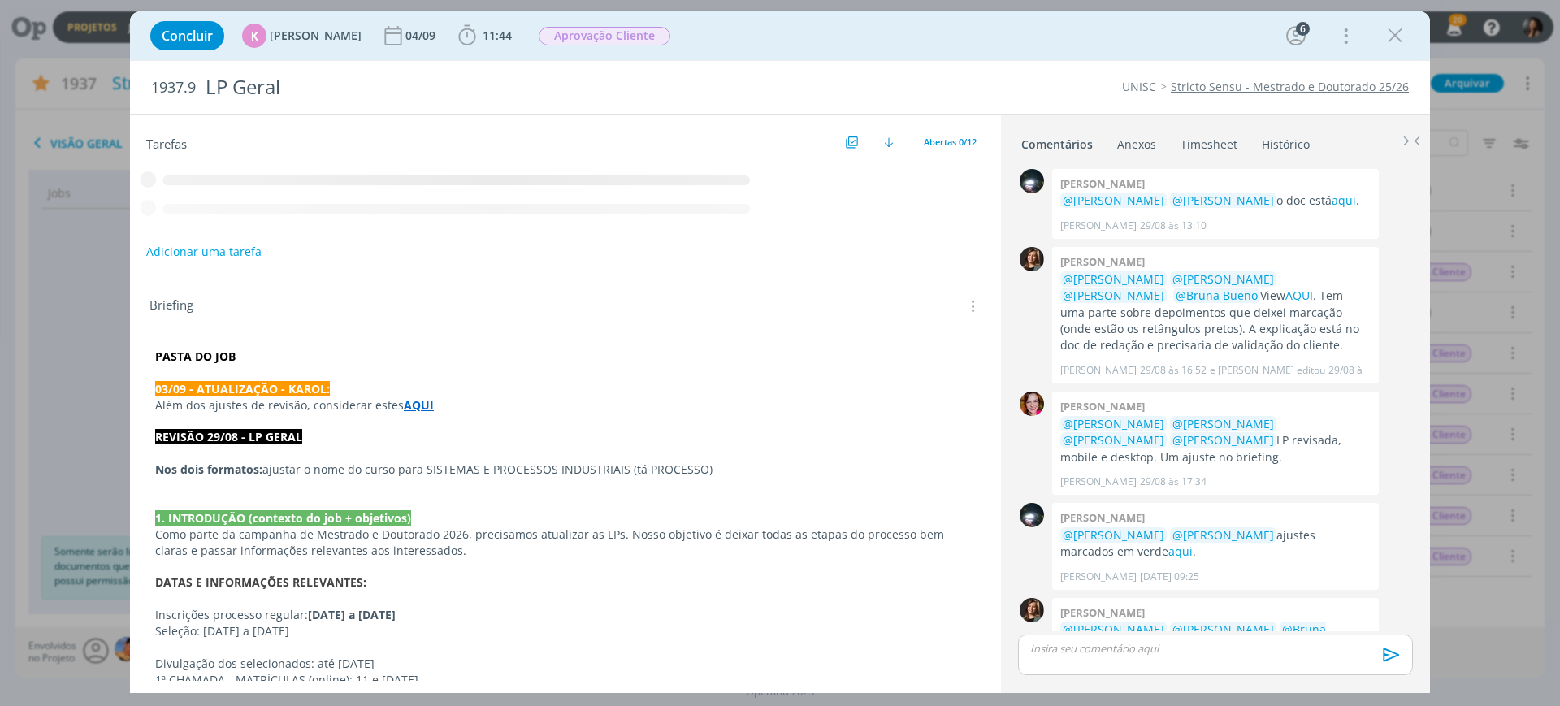
scroll to position [170, 0]
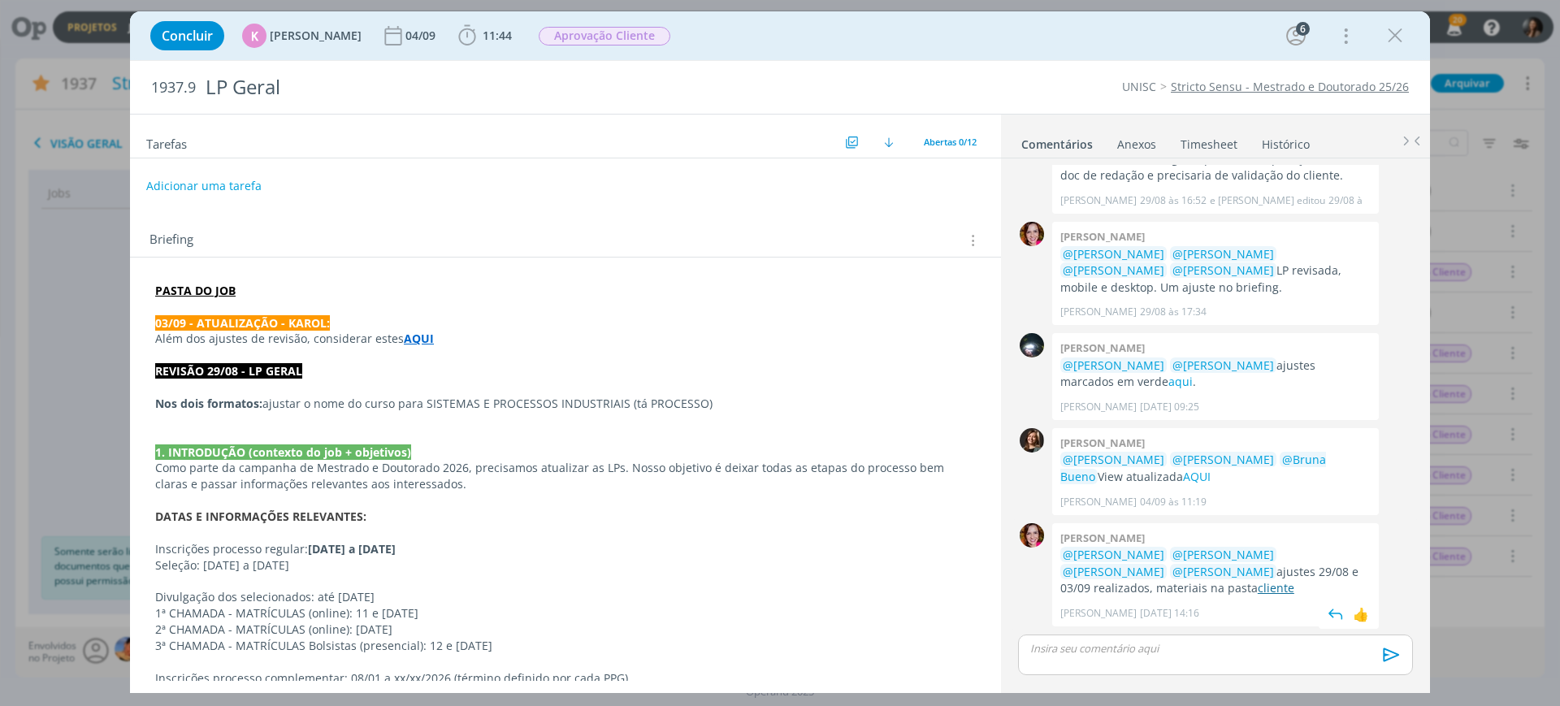
click at [1258, 592] on link "cliente" at bounding box center [1276, 587] width 37 height 15
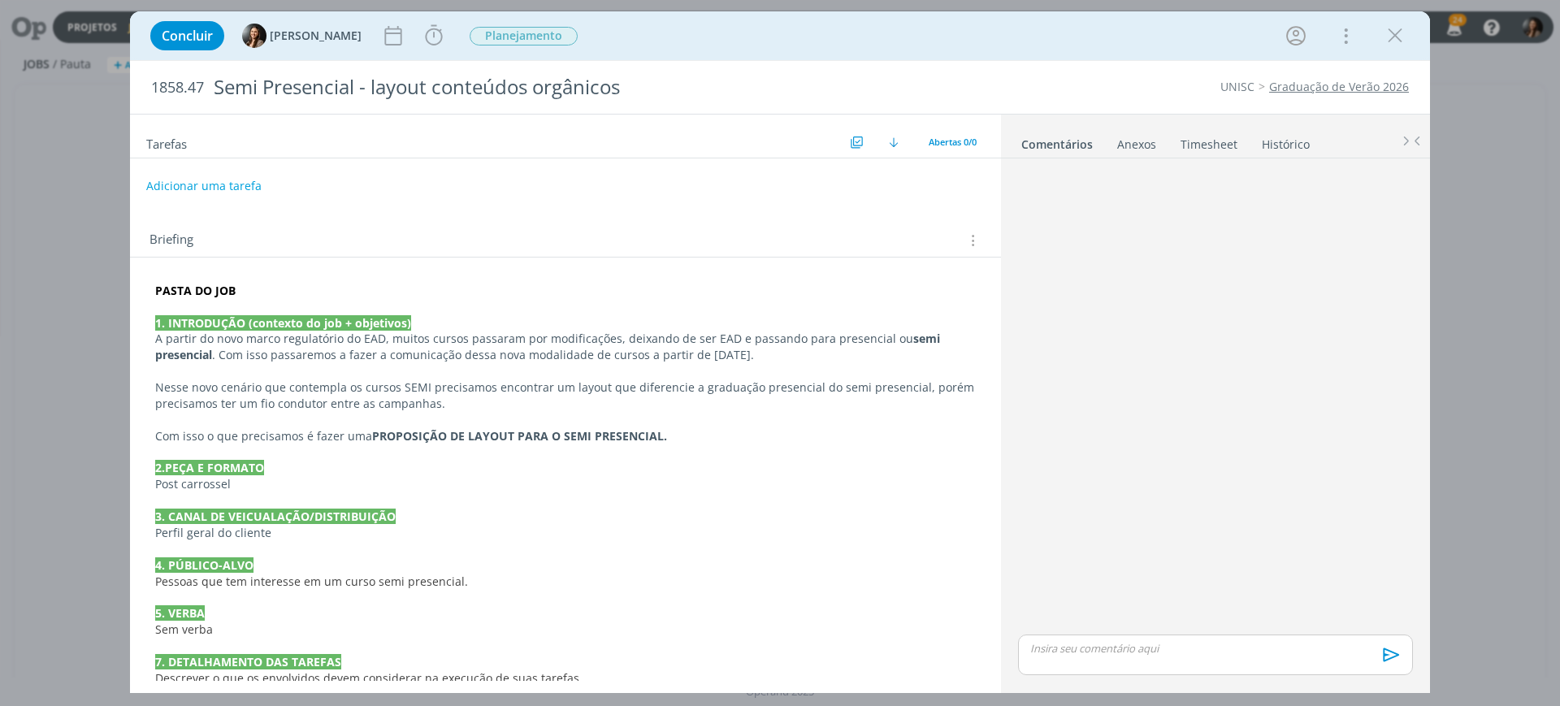
click at [468, 458] on p "dialog" at bounding box center [565, 453] width 821 height 16
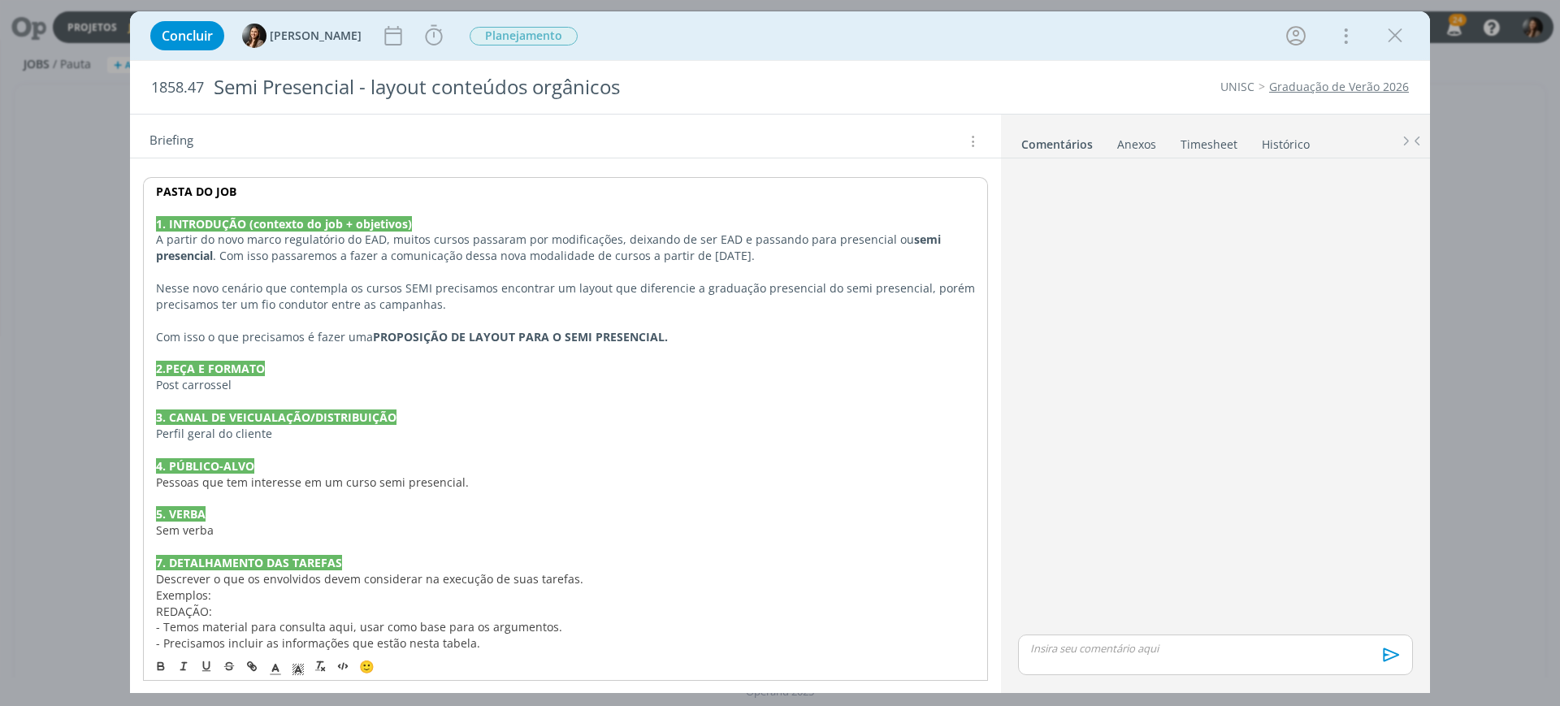
scroll to position [102, 0]
click at [322, 436] on p "Perfil geral do cliente" at bounding box center [565, 432] width 819 height 16
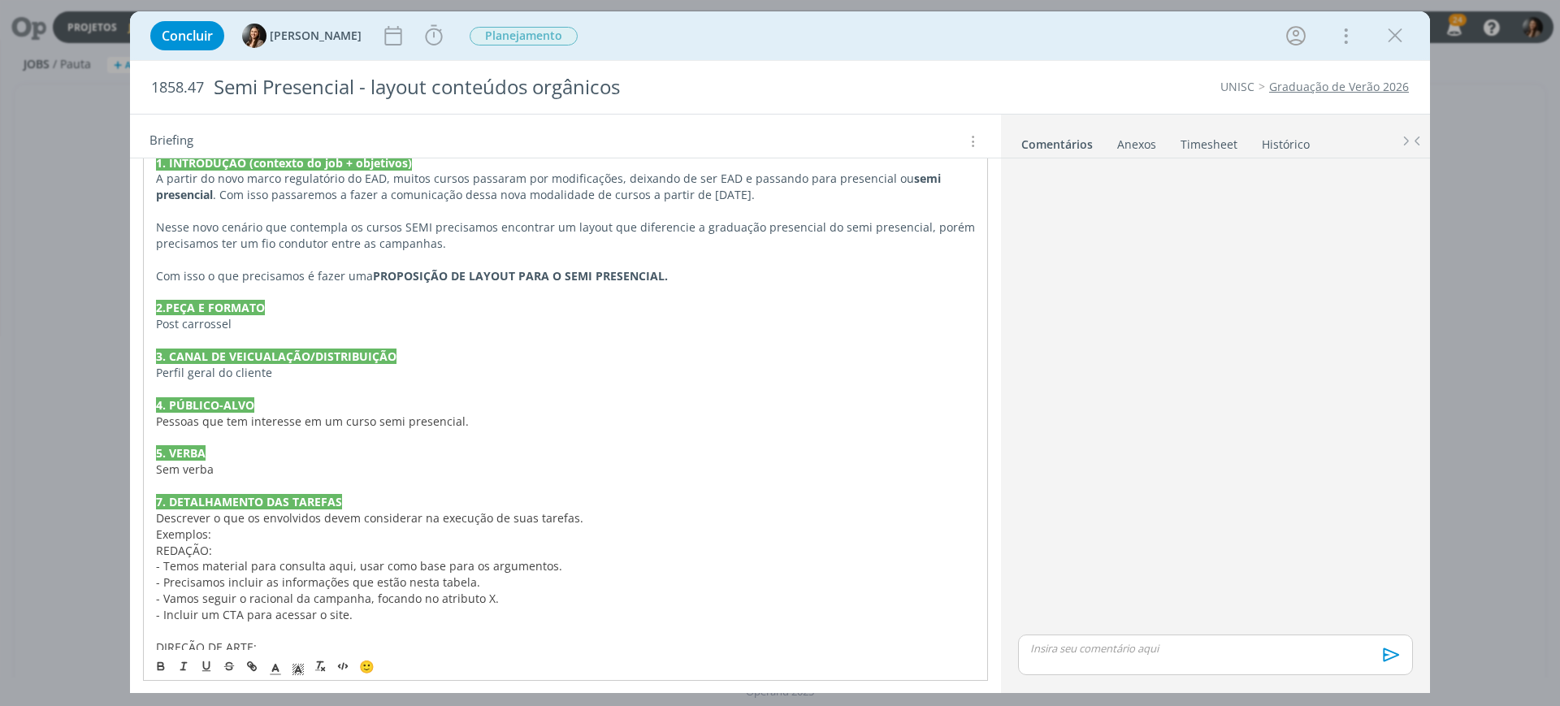
scroll to position [305, 0]
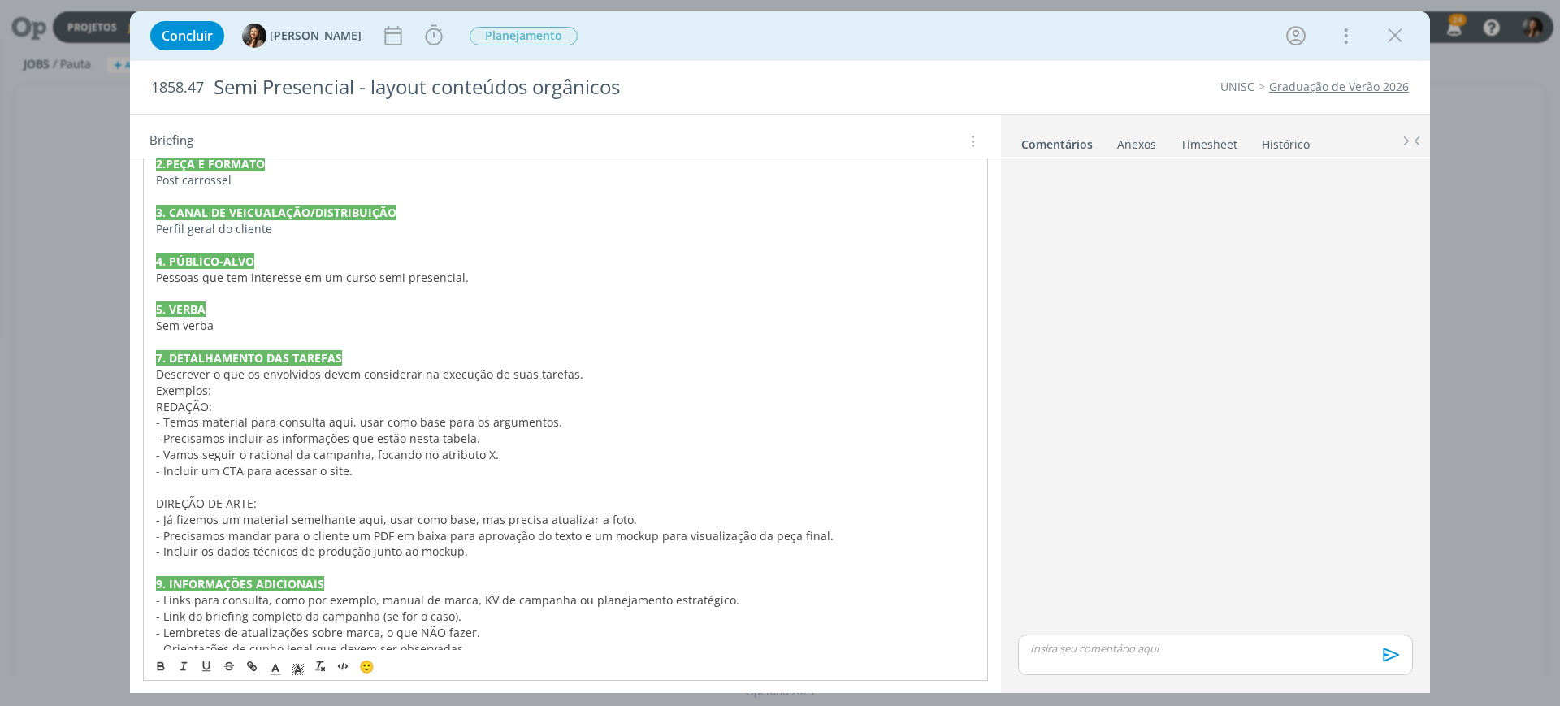
click at [152, 370] on div "PASTA DO JOB 1. INTRODUÇÃO (contexto do job + objetivos) A partir do novo marco…" at bounding box center [565, 333] width 845 height 723
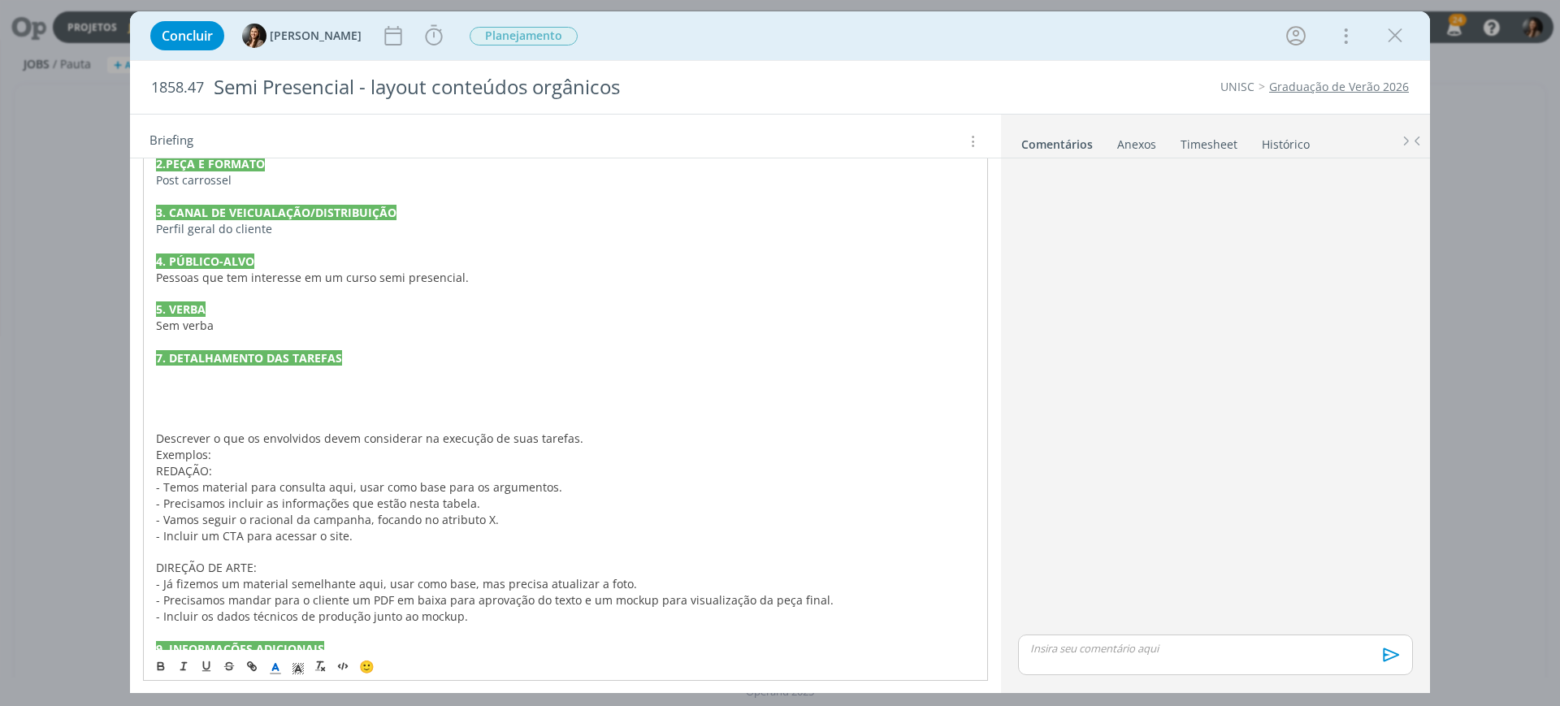
click at [183, 380] on p "dialog" at bounding box center [565, 375] width 819 height 16
drag, startPoint x: 254, startPoint y: 395, endPoint x: 151, endPoint y: 380, distance: 103.4
click at [151, 380] on div "PASTA DO JOB 1. INTRODUÇÃO (contexto do job + objetivos) A partir do novo marco…" at bounding box center [565, 365] width 845 height 787
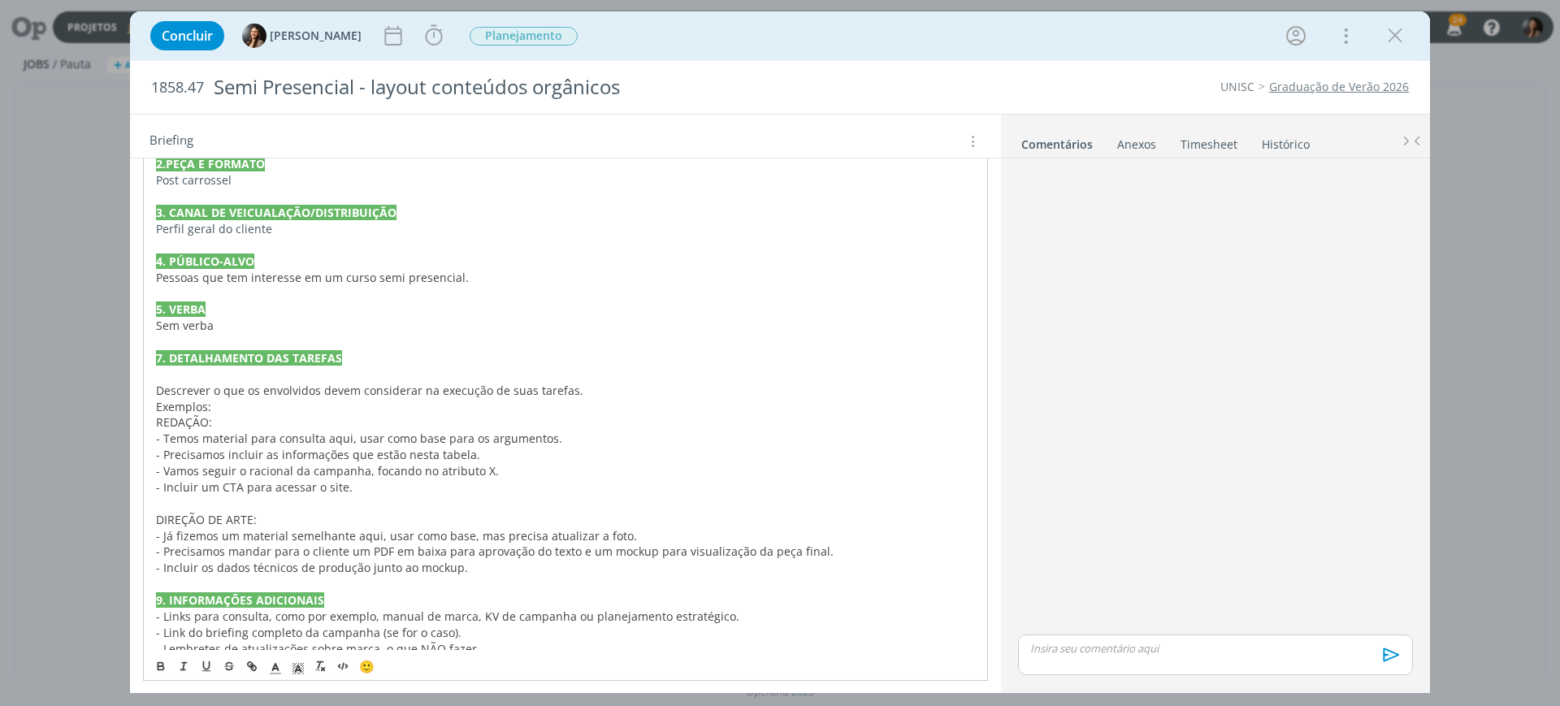
click at [309, 392] on span "Descrever o que os envolvidos devem considerar na execução de suas tarefas." at bounding box center [369, 390] width 427 height 15
click at [307, 390] on span "Descrever o que os envolvidos devem considerar na execução de suas tarefas." at bounding box center [369, 390] width 427 height 15
click at [301, 384] on span "Descrever o que os envolvids devem considerar na execução de suas tarefas." at bounding box center [366, 390] width 421 height 15
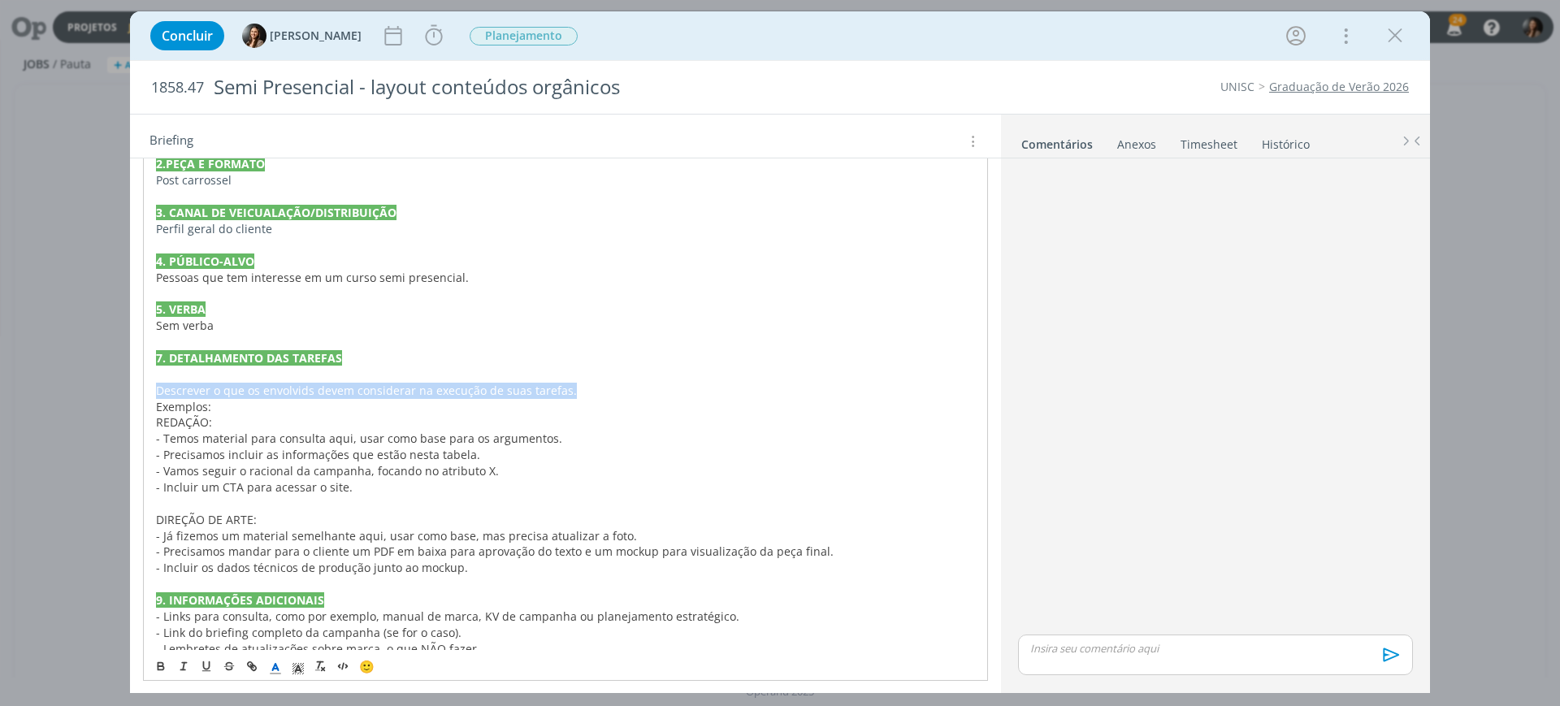
click at [301, 384] on span "Descrever o que os envolvids devem considerar na execução de suas tarefas." at bounding box center [366, 390] width 421 height 15
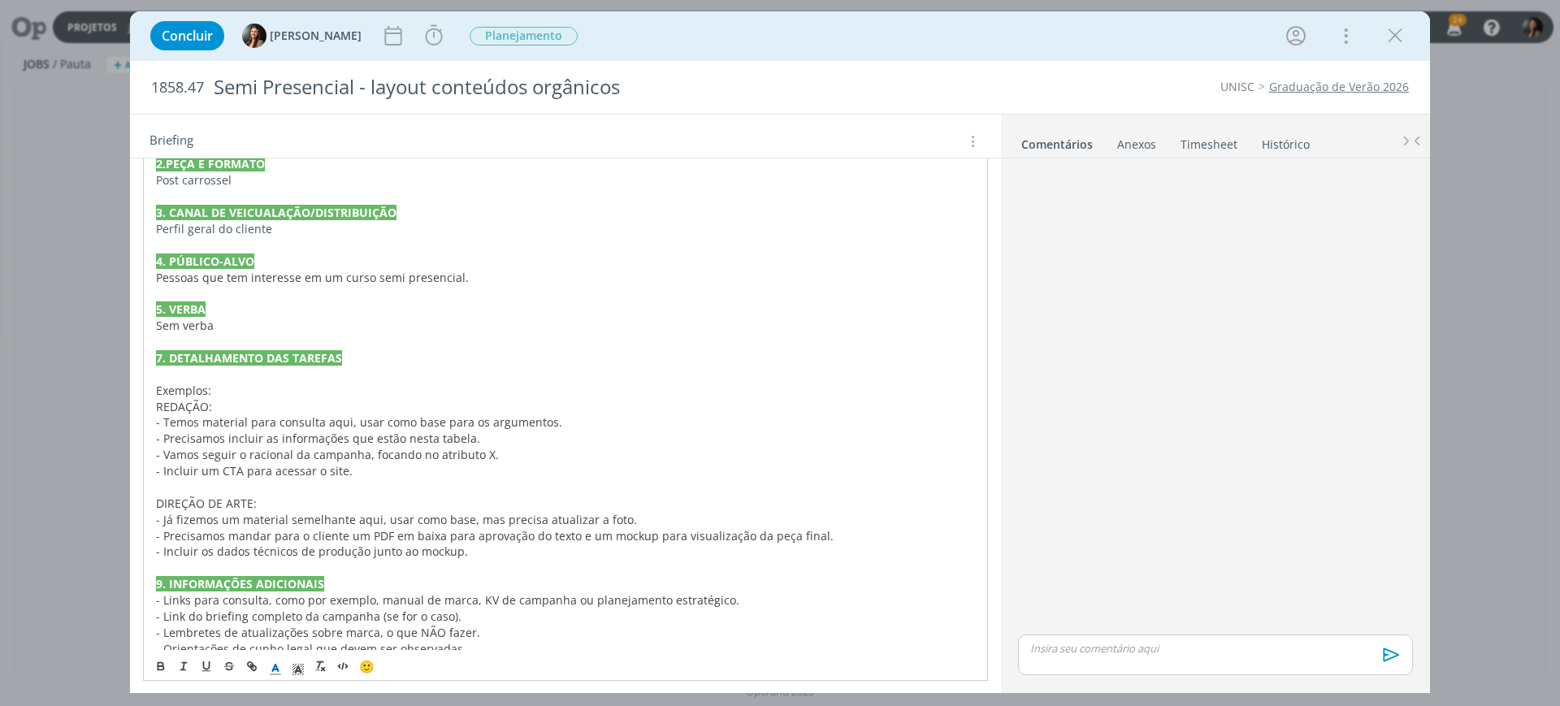
click at [196, 388] on span "Exemplos:" at bounding box center [183, 390] width 55 height 15
click at [197, 388] on span "Exemplos:" at bounding box center [183, 390] width 55 height 15
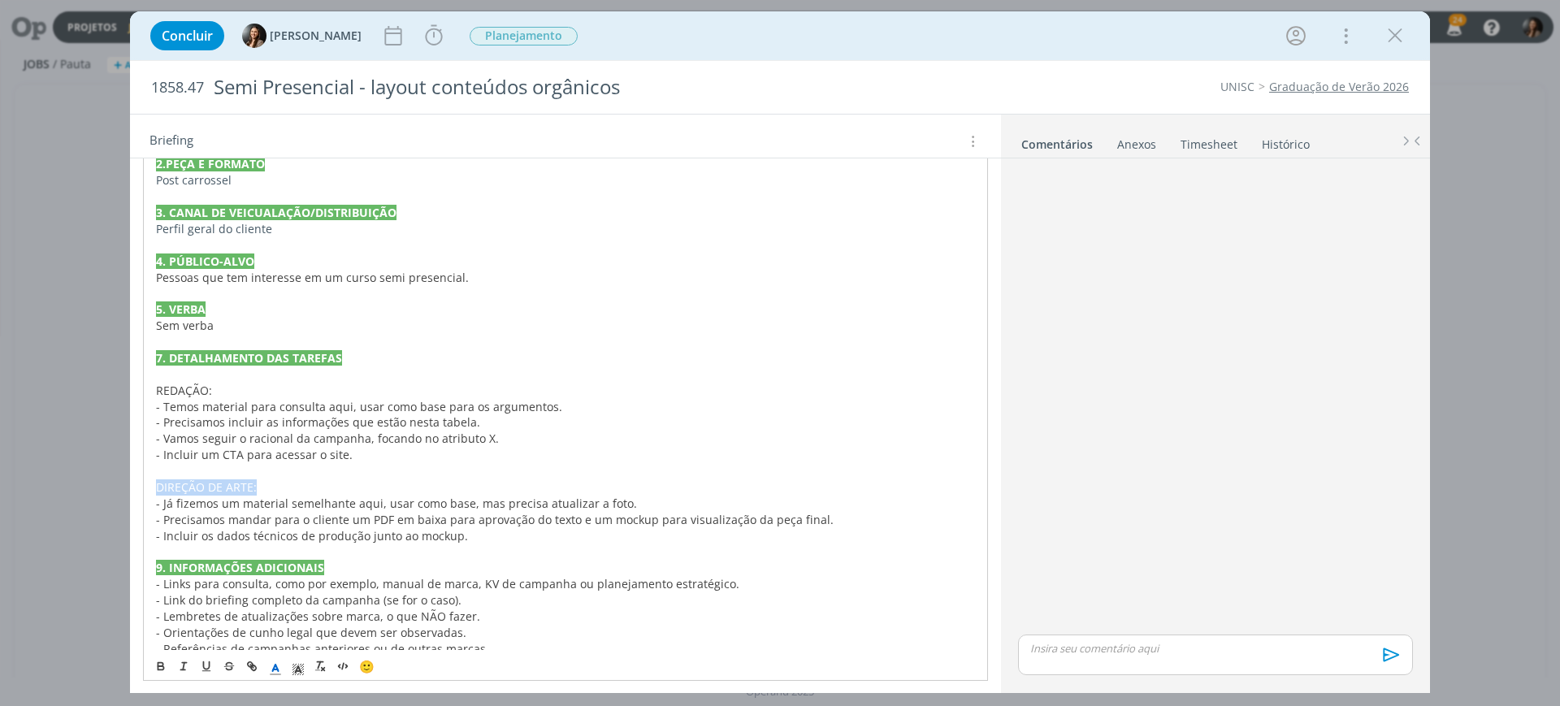
drag, startPoint x: 152, startPoint y: 489, endPoint x: 501, endPoint y: 488, distance: 349.4
click at [501, 488] on div "PASTA DO JOB 1. INTRODUÇÃO (contexto do job + objetivos) A partir do novo marco…" at bounding box center [565, 325] width 845 height 707
drag, startPoint x: 501, startPoint y: 488, endPoint x: 415, endPoint y: 469, distance: 88.1
click at [500, 487] on p "DIREÇÃO DE ARTE:" at bounding box center [565, 487] width 819 height 16
click at [322, 484] on p "DIREÇÃO DE ARTE:" at bounding box center [565, 487] width 819 height 16
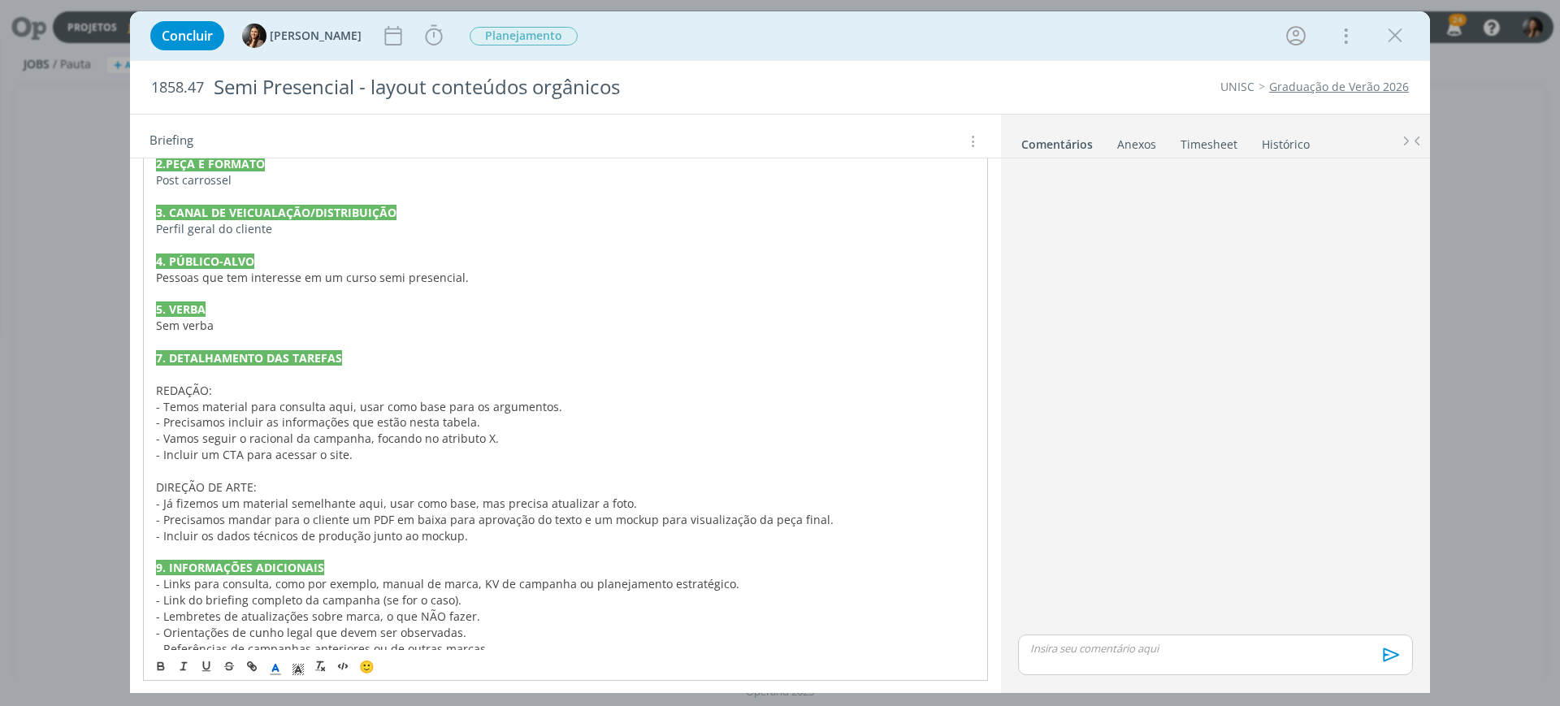
click at [301, 502] on span "- Já fizemos um material semelhante aqui, usar como base, mas precisa atualizar…" at bounding box center [396, 503] width 481 height 15
drag, startPoint x: 297, startPoint y: 496, endPoint x: 300, endPoint y: 482, distance: 14.0
click at [295, 492] on div "PASTA DO JOB 1. INTRODUÇÃO (contexto do job + objetivos) A partir do novo marco…" at bounding box center [565, 325] width 845 height 707
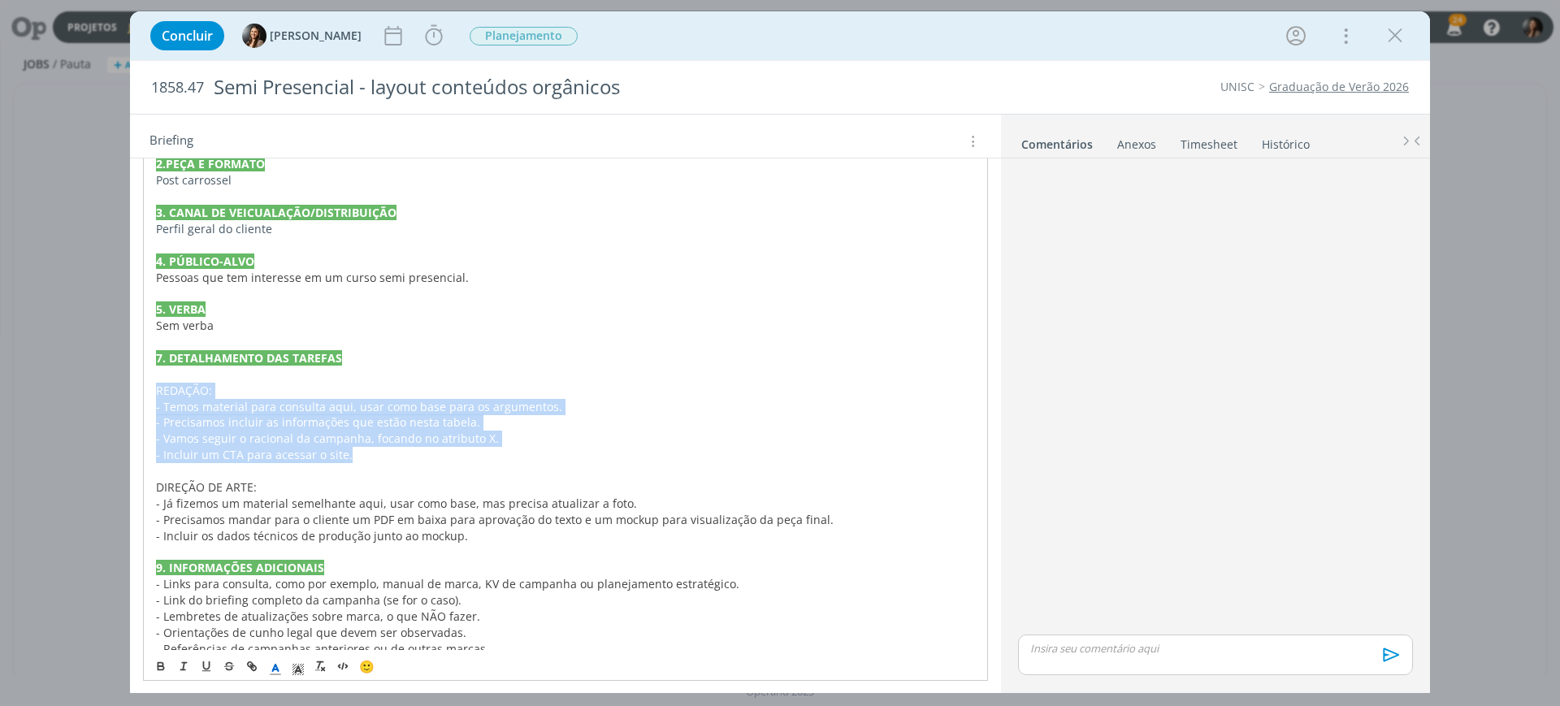
drag, startPoint x: 342, startPoint y: 457, endPoint x: 179, endPoint y: 412, distance: 169.4
click at [154, 384] on div "PASTA DO JOB 1. INTRODUÇÃO (contexto do job + objetivos) A partir do novo marco…" at bounding box center [565, 325] width 845 height 707
click at [229, 664] on icon "dialog" at bounding box center [229, 666] width 13 height 13
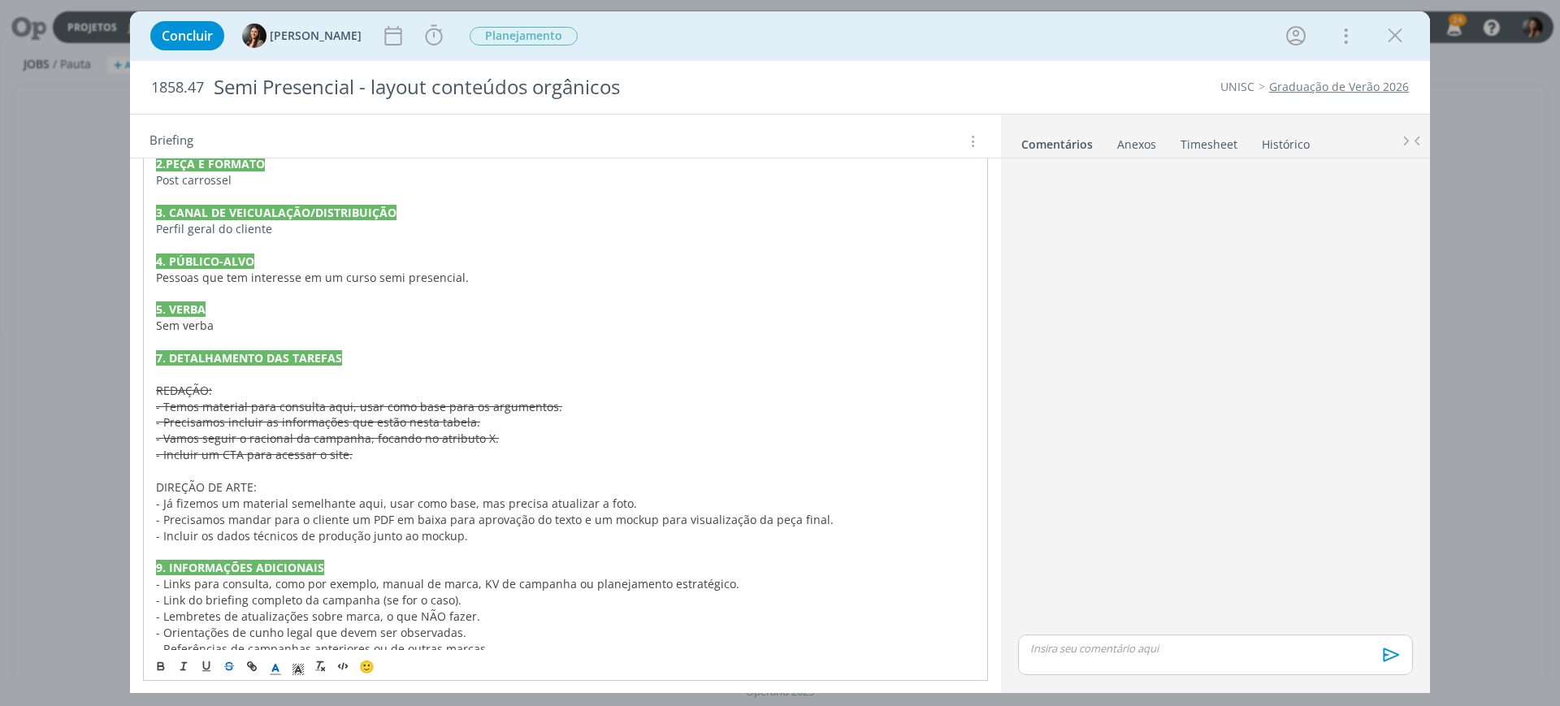
click at [305, 507] on span "- Já fizemos um material semelhante aqui, usar como base, mas precisa atualizar…" at bounding box center [396, 503] width 481 height 15
click at [319, 492] on p "DIREÇÃO DE ARTE:" at bounding box center [565, 487] width 819 height 16
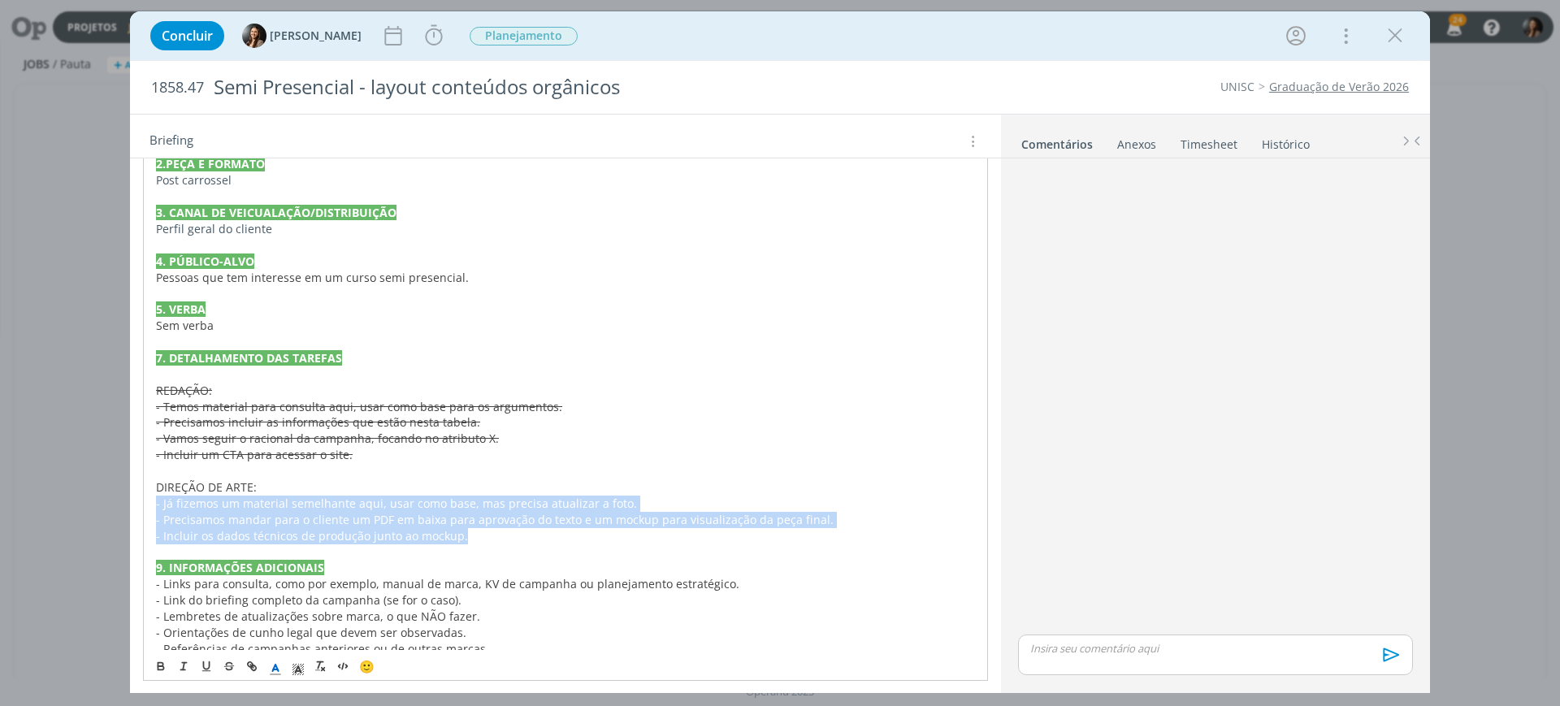
drag, startPoint x: 476, startPoint y: 536, endPoint x: 150, endPoint y: 505, distance: 327.3
click at [150, 505] on div "PASTA DO JOB 1. INTRODUÇÃO (contexto do job + objetivos) A partir do novo marco…" at bounding box center [565, 325] width 845 height 707
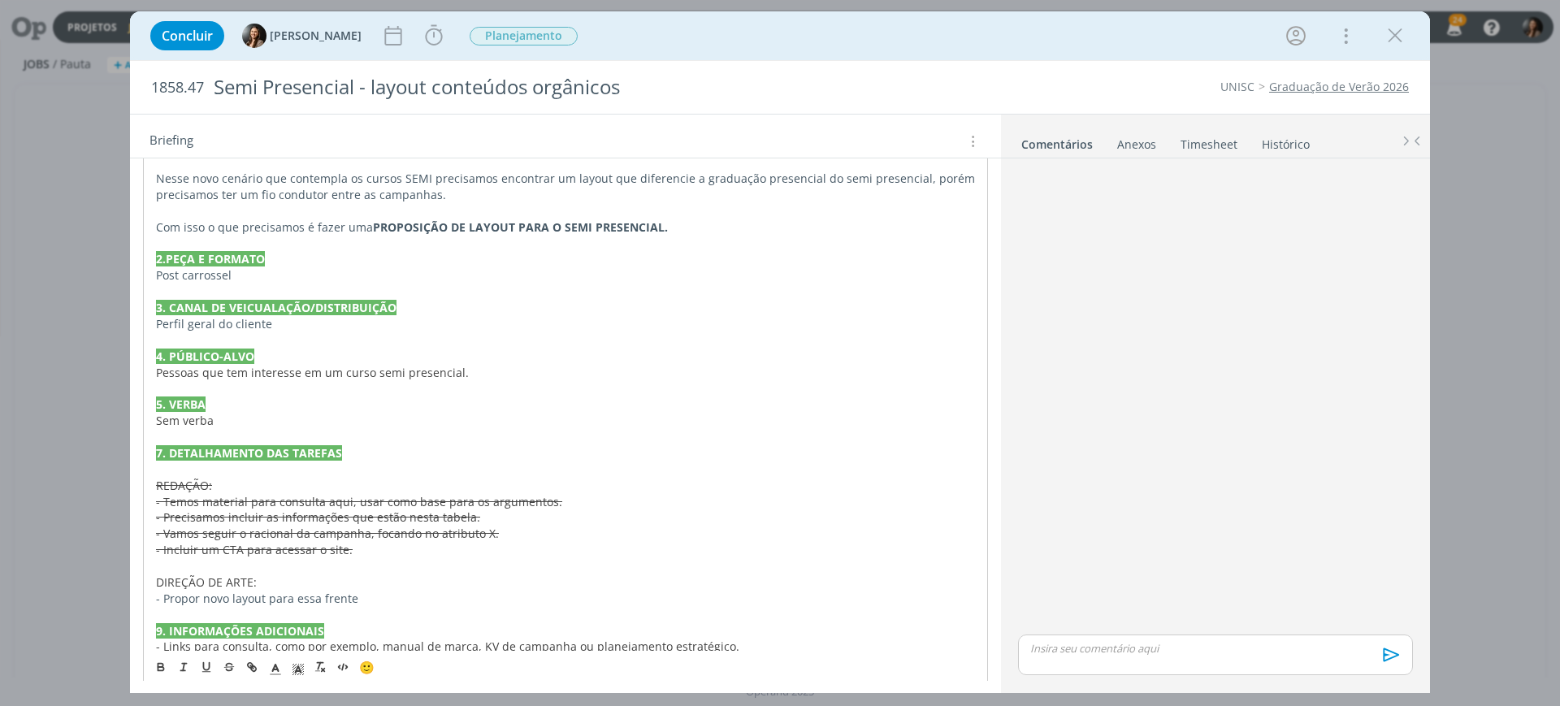
scroll to position [308, 0]
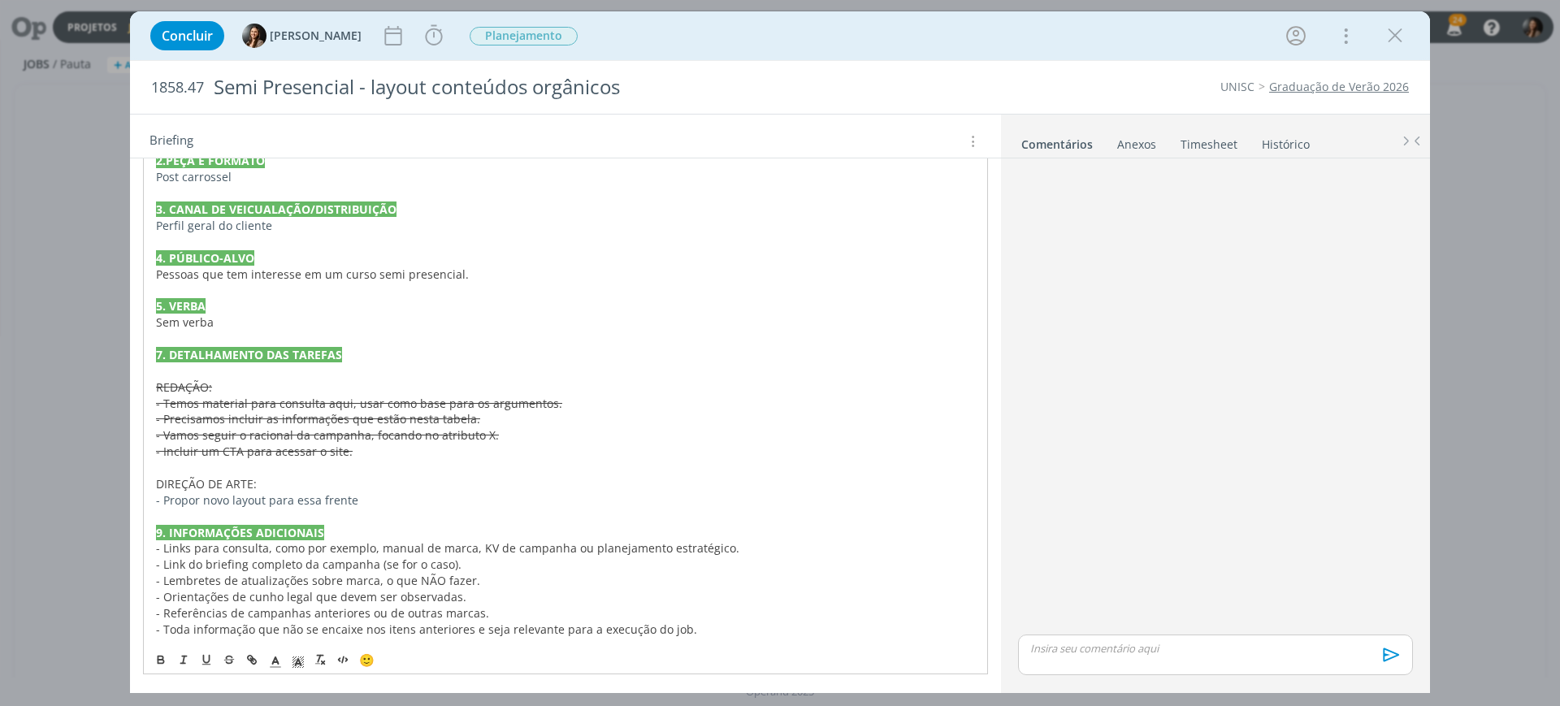
drag, startPoint x: 362, startPoint y: 501, endPoint x: 320, endPoint y: 504, distance: 42.4
click at [320, 504] on p "- Propor novo layout para essa frente" at bounding box center [565, 500] width 819 height 16
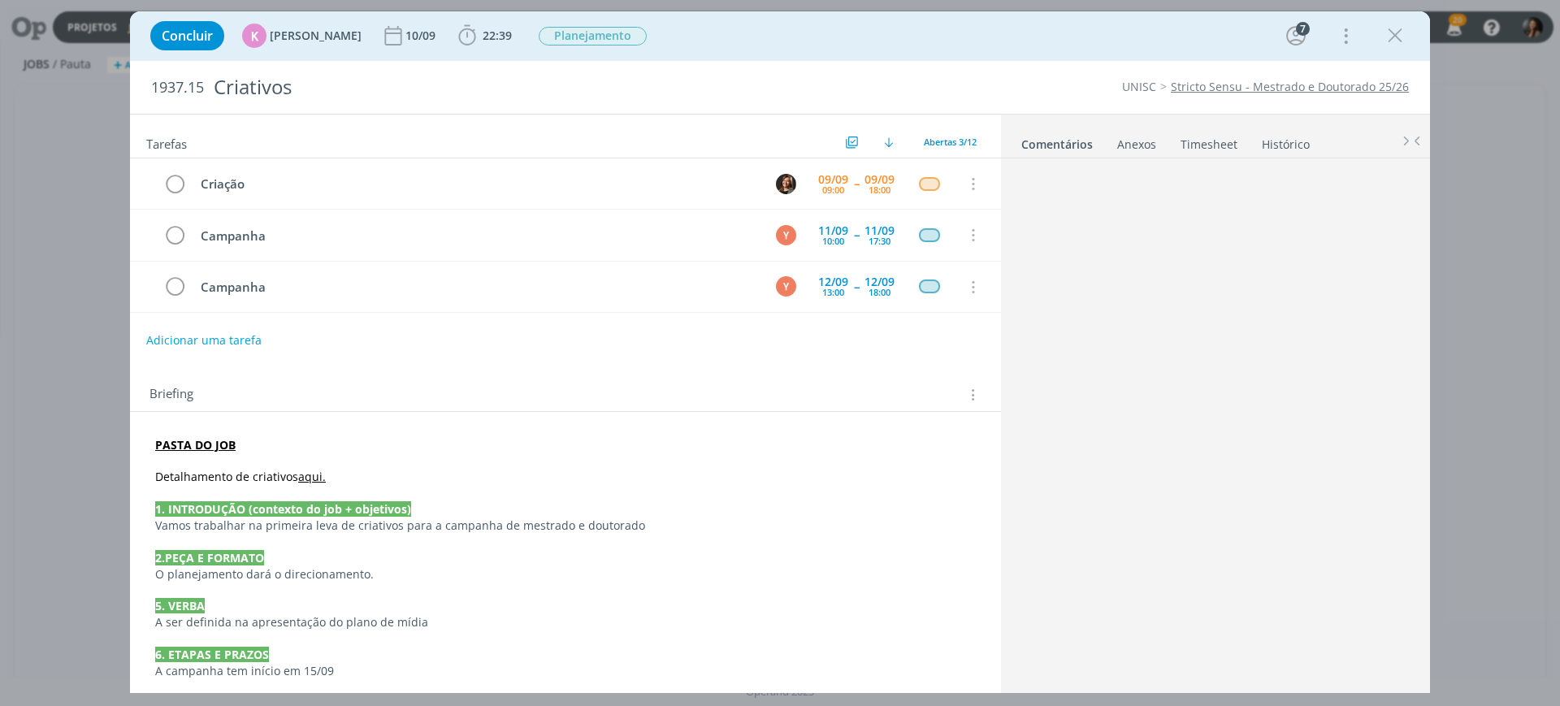
scroll to position [153, 0]
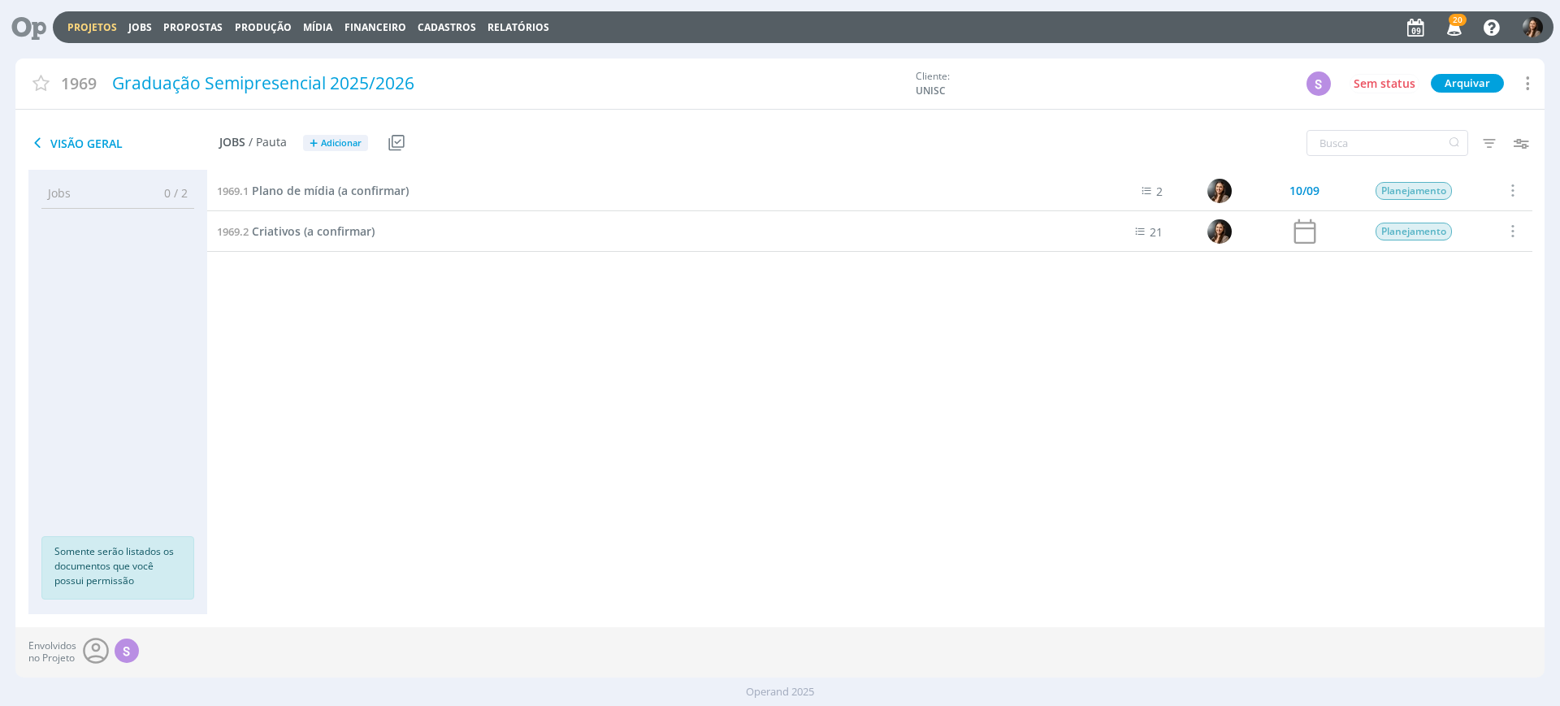
drag, startPoint x: 518, startPoint y: 438, endPoint x: 517, endPoint y: 428, distance: 9.9
click at [517, 438] on div "1969.1 Plano de mídia (a confirmar) 2 10/09 Planejamento Selecionar Concluir Ca…" at bounding box center [869, 376] width 1325 height 411
